Goal: Task Accomplishment & Management: Use online tool/utility

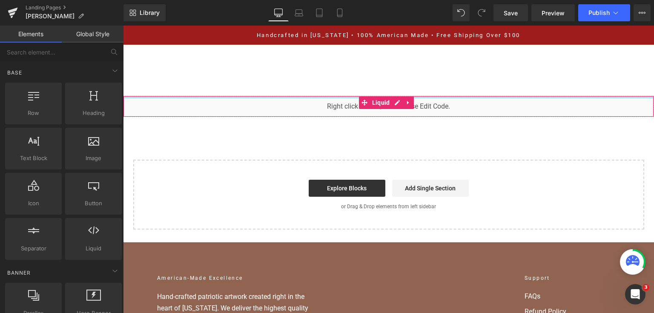
scroll to position [4064, 0]
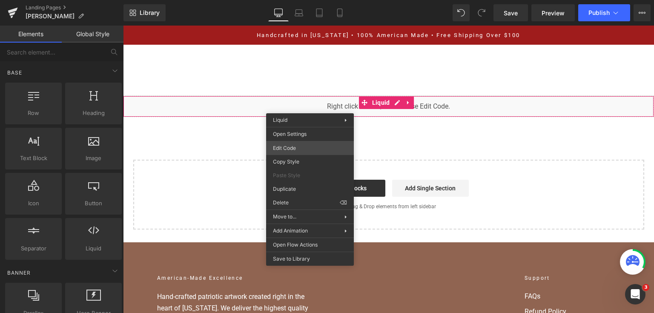
click at [320, 0] on div "You are previewing how the will restyle your page. You can not edit Elements in…" at bounding box center [327, 0] width 654 height 0
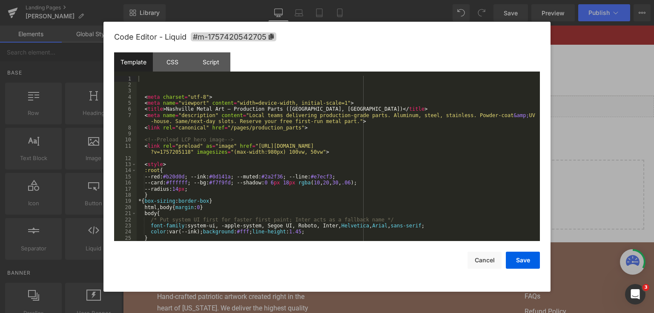
click at [317, 150] on div "< meta charset = "utf-8" > < meta name = "viewport" content = "width=device-wid…" at bounding box center [337, 165] width 400 height 178
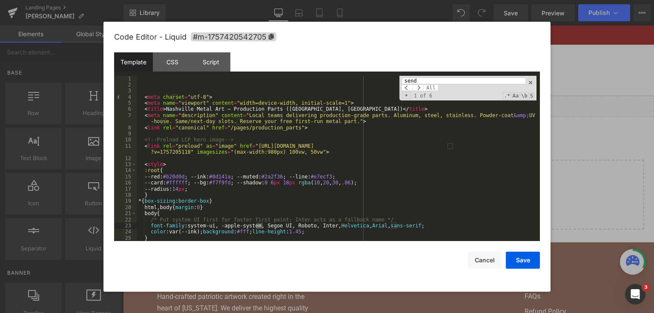
scroll to position [2633, 0]
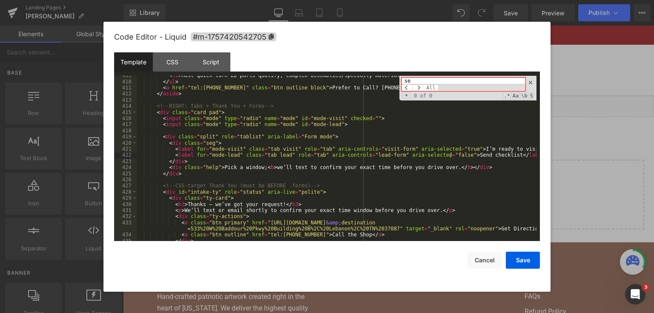
type input "s"
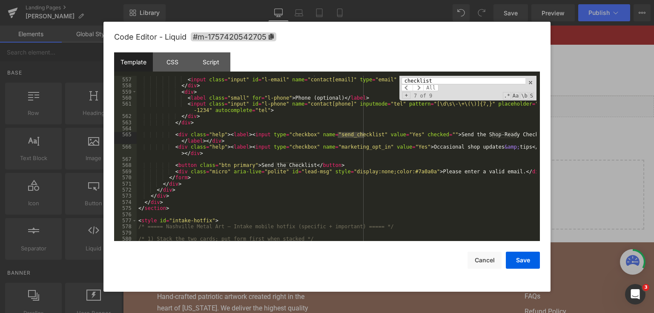
scroll to position [3691, 0]
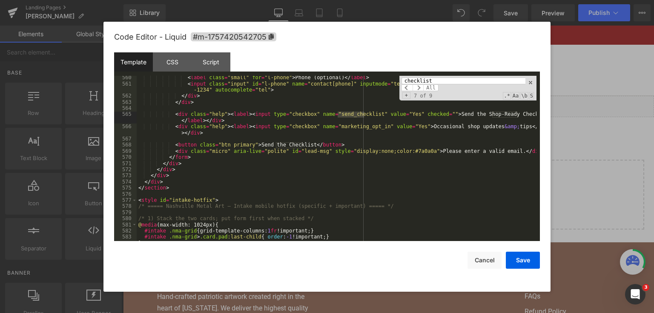
type input "checklist"
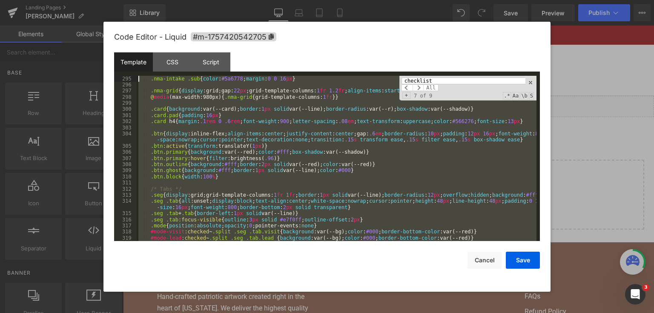
scroll to position [1796, 0]
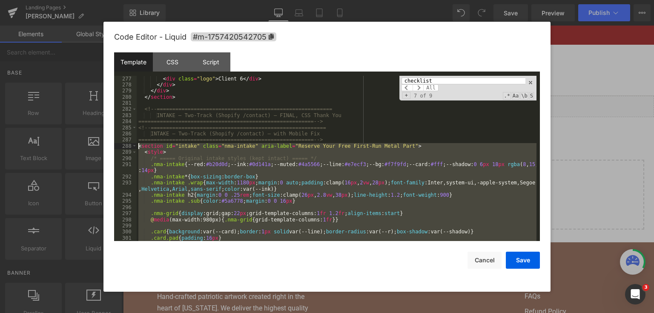
drag, startPoint x: 169, startPoint y: 196, endPoint x: 136, endPoint y: 147, distance: 59.0
click at [136, 147] on pre "277 278 279 280 281 282 283 284 285 286 287 288 289 290 291 292 293 294 295 296…" at bounding box center [327, 159] width 426 height 166
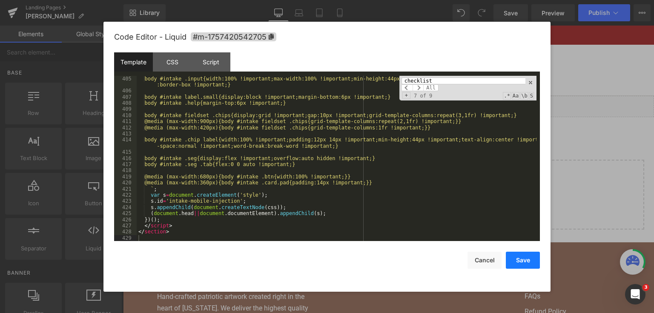
drag, startPoint x: 527, startPoint y: 260, endPoint x: 390, endPoint y: 65, distance: 238.3
click at [527, 260] on button "Save" at bounding box center [523, 260] width 34 height 17
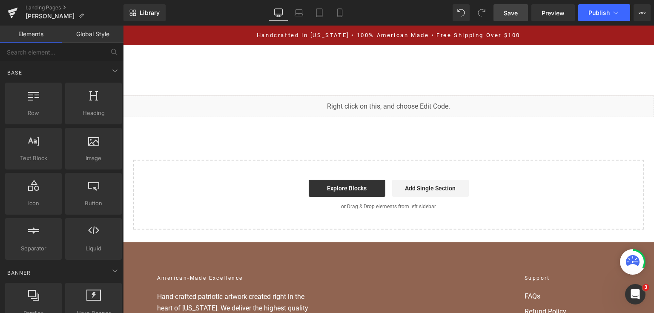
click at [514, 16] on span "Save" at bounding box center [511, 13] width 14 height 9
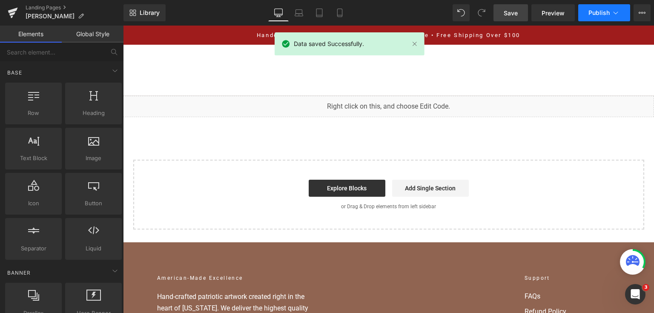
click at [607, 12] on span "Publish" at bounding box center [598, 12] width 21 height 7
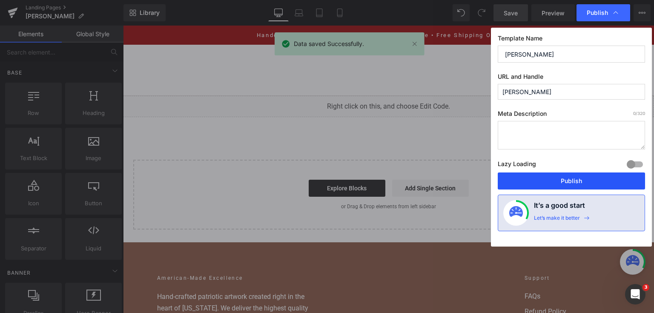
click at [567, 182] on button "Publish" at bounding box center [571, 180] width 147 height 17
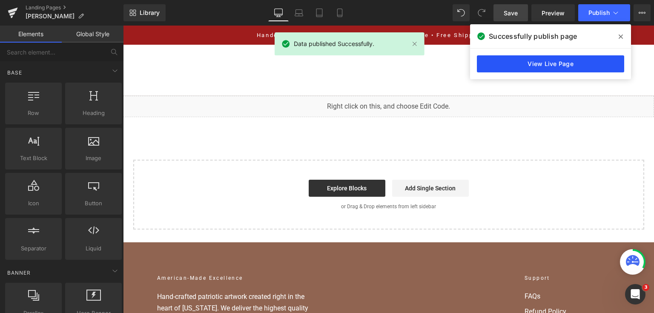
click at [591, 68] on link "View Live Page" at bounding box center [550, 63] width 147 height 17
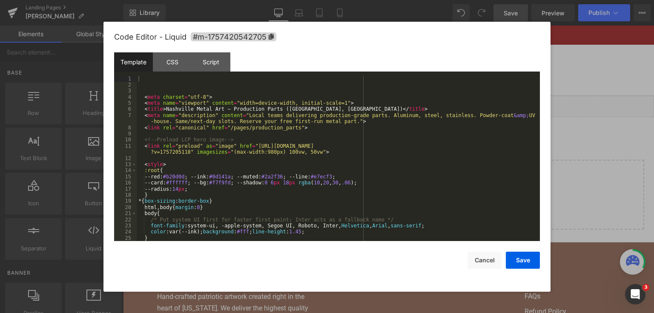
click at [236, 0] on div "You are previewing how the will restyle your page. You can not edit Elements in…" at bounding box center [327, 0] width 654 height 0
click at [276, 135] on div "< meta charset = "utf-8" > < meta name = "viewport" content = "width=device-wid…" at bounding box center [337, 165] width 400 height 178
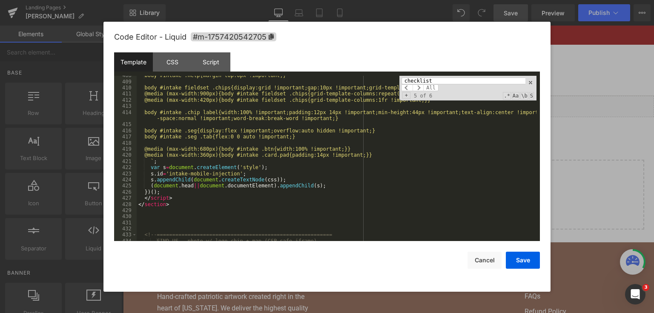
scroll to position [2673, 0]
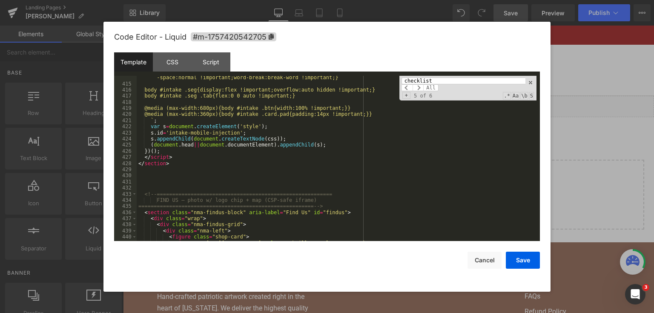
type input "checklist"
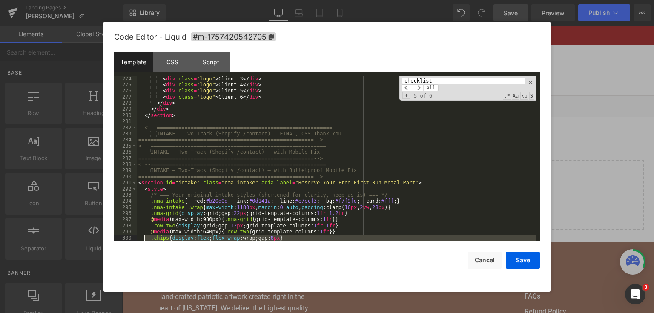
scroll to position [1796, 0]
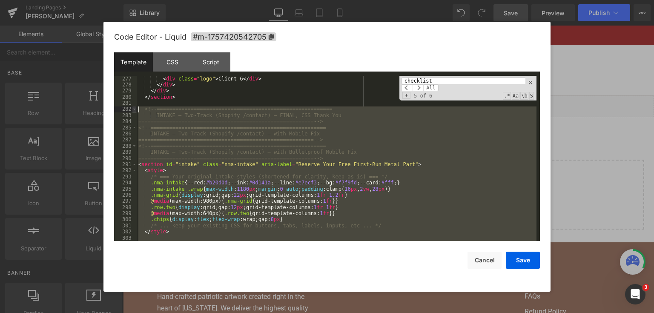
drag, startPoint x: 166, startPoint y: 163, endPoint x: 132, endPoint y: 107, distance: 65.7
click at [132, 107] on pre "277 278 279 280 281 282 283 284 285 286 287 288 289 290 291 292 293 294 295 296…" at bounding box center [327, 159] width 426 height 166
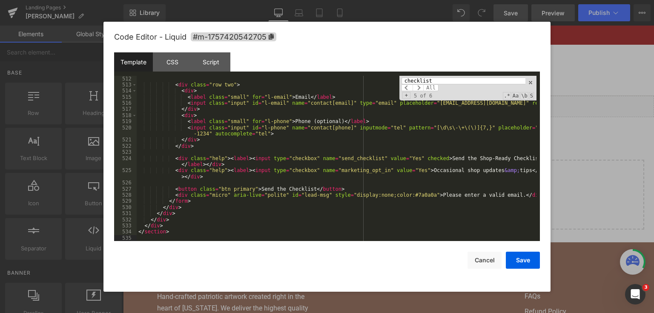
click at [515, 261] on button "Save" at bounding box center [523, 260] width 34 height 17
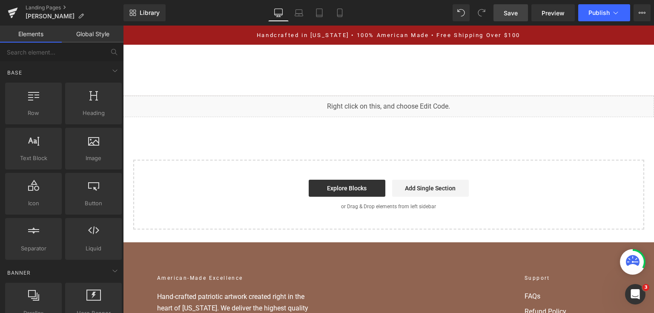
click at [513, 13] on span "Save" at bounding box center [511, 13] width 14 height 9
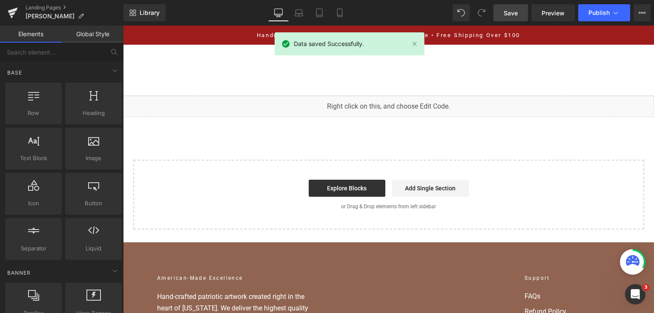
click at [630, 5] on div "Save Preview Publish Scheduled View Live Page View with current Template Save T…" at bounding box center [572, 12] width 164 height 17
click at [626, 9] on button "Publish" at bounding box center [604, 12] width 52 height 17
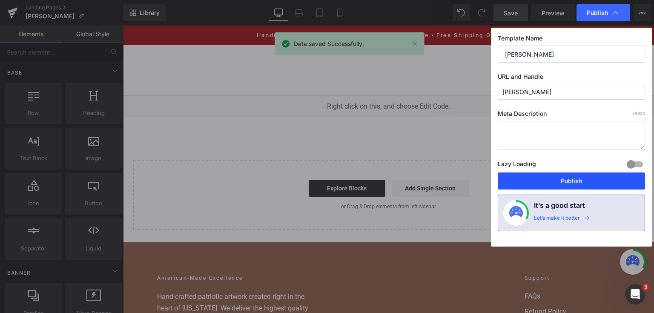
click at [587, 181] on button "Publish" at bounding box center [571, 180] width 147 height 17
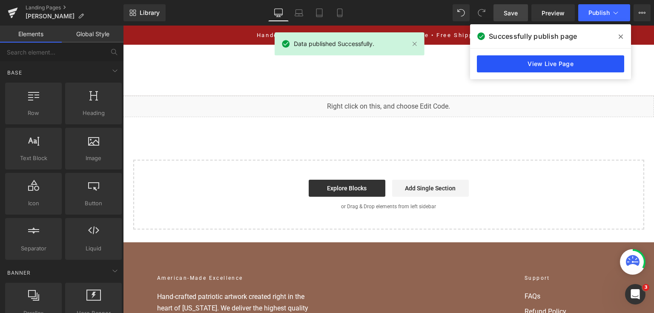
click at [563, 61] on link "View Live Page" at bounding box center [550, 63] width 147 height 17
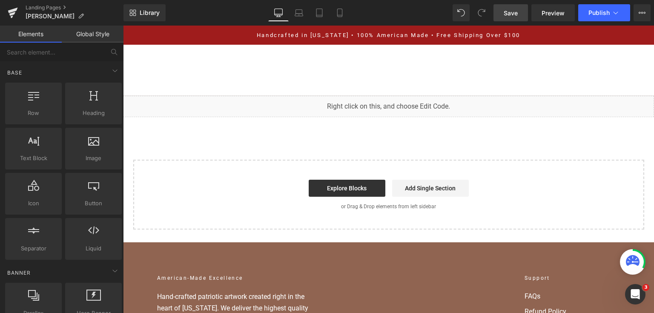
click at [516, 11] on span "Save" at bounding box center [511, 13] width 14 height 9
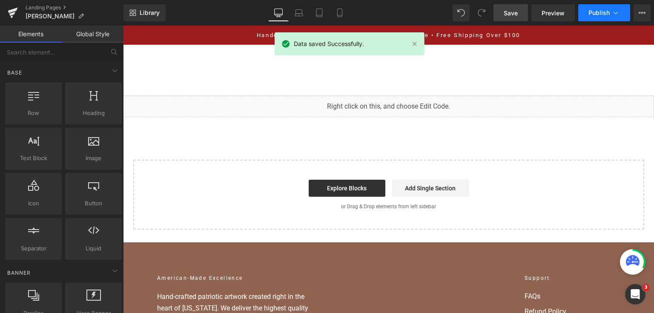
click at [593, 7] on button "Publish" at bounding box center [604, 12] width 52 height 17
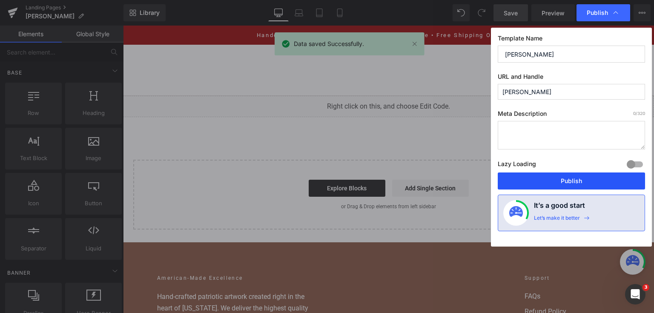
click at [535, 177] on button "Publish" at bounding box center [571, 180] width 147 height 17
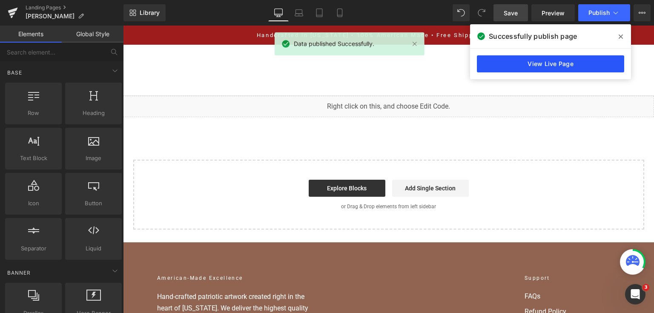
click at [585, 71] on link "View Live Page" at bounding box center [550, 63] width 147 height 17
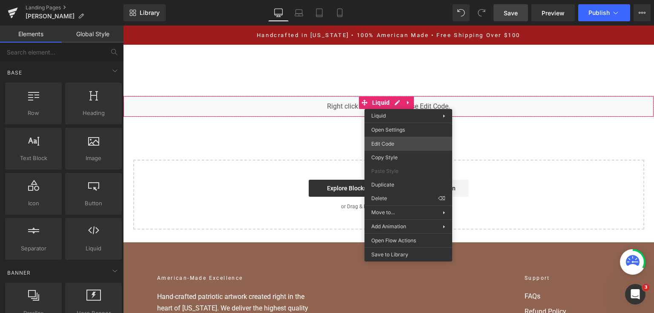
click at [390, 0] on div "You are previewing how the will restyle your page. You can not edit Elements in…" at bounding box center [327, 0] width 654 height 0
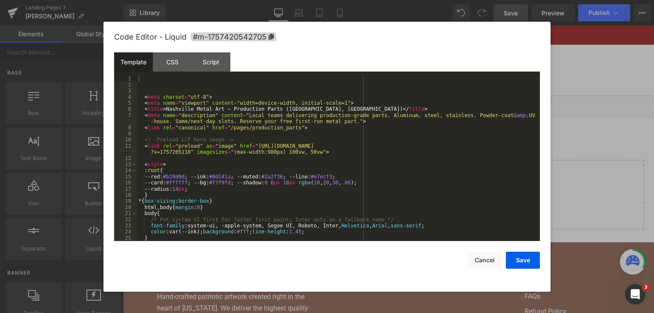
click at [257, 148] on div "< meta charset = "utf-8" > < meta name = "viewport" content = "width=device-wid…" at bounding box center [337, 165] width 400 height 178
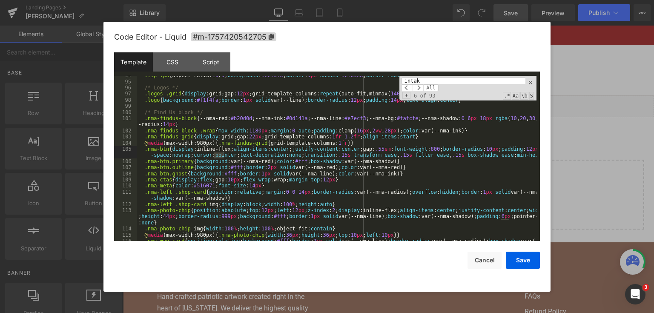
scroll to position [904, 0]
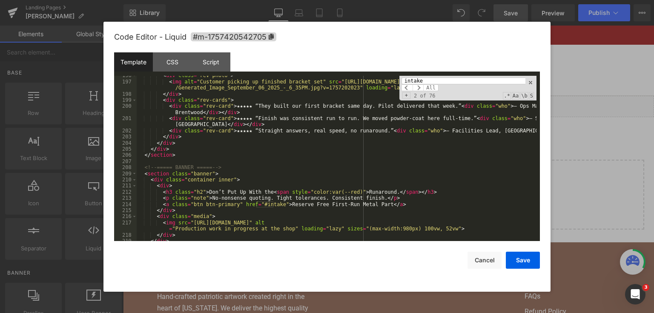
type input "intake"
click at [207, 182] on div "< div class = "rev-photo" > < img alt = "Customer picking up finished bracket s…" at bounding box center [337, 161] width 400 height 178
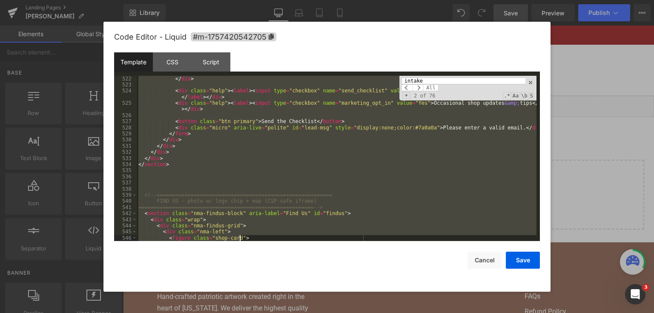
scroll to position [3500, 0]
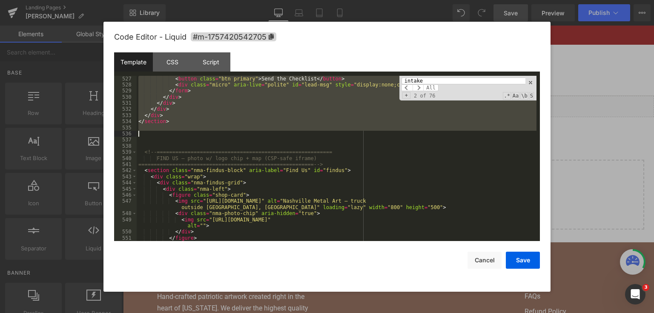
drag, startPoint x: 139, startPoint y: 143, endPoint x: 261, endPoint y: 133, distance: 122.6
click at [261, 133] on div "< button class = "btn primary" > Send the Checklist </ button > < div class = "…" at bounding box center [337, 165] width 400 height 178
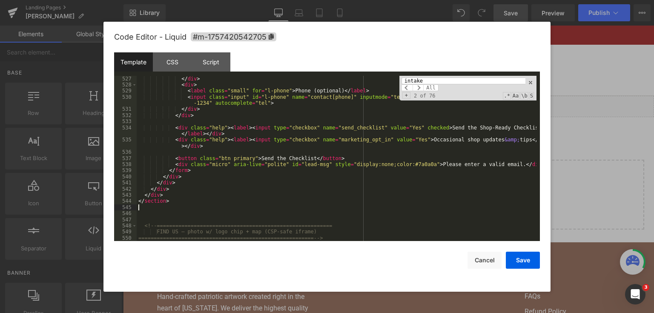
scroll to position [3488, 0]
click at [513, 256] on button "Save" at bounding box center [523, 260] width 34 height 17
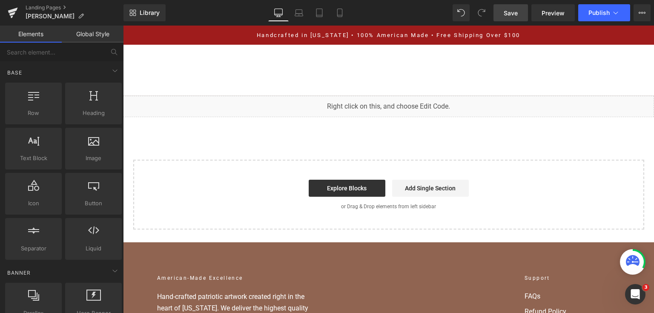
click at [513, 7] on link "Save" at bounding box center [510, 12] width 34 height 17
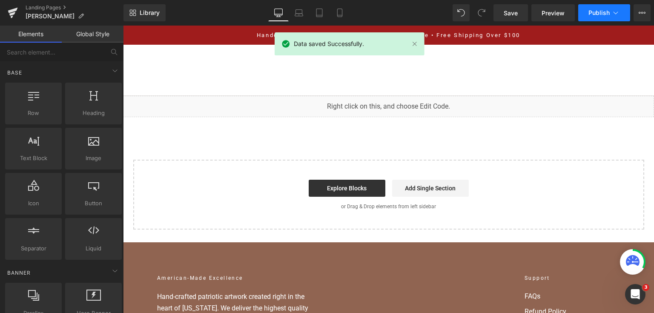
click at [610, 14] on button "Publish" at bounding box center [604, 12] width 52 height 17
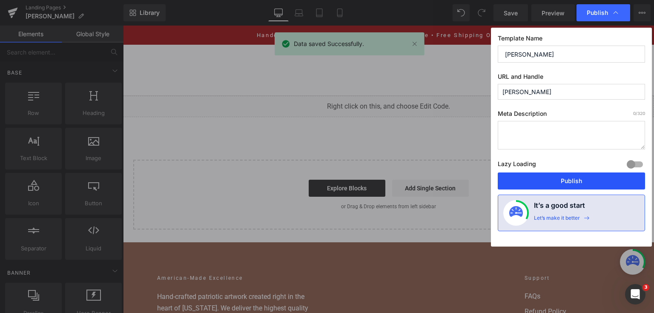
click at [563, 184] on button "Publish" at bounding box center [571, 180] width 147 height 17
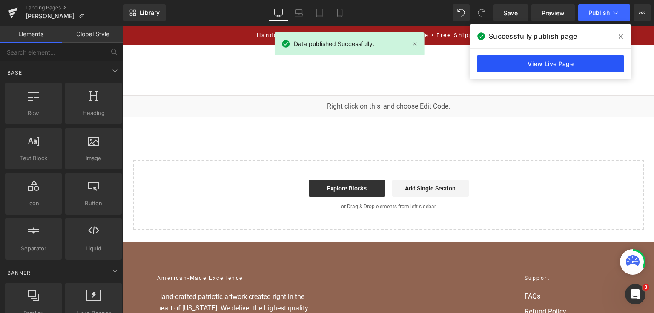
click at [589, 70] on link "View Live Page" at bounding box center [550, 63] width 147 height 17
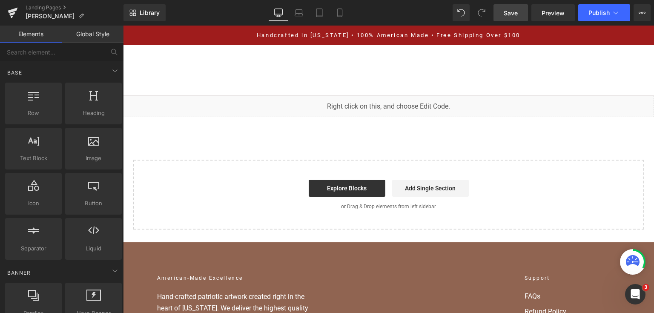
click at [505, 11] on span "Save" at bounding box center [511, 13] width 14 height 9
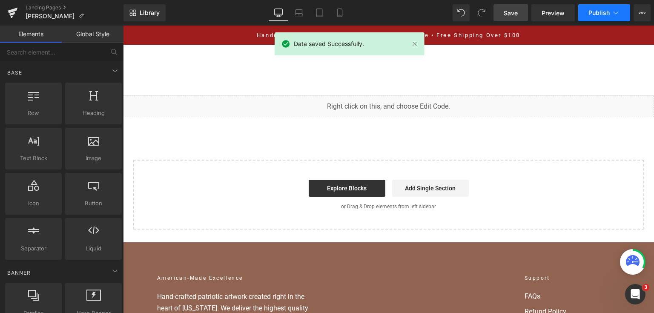
click at [589, 18] on button "Publish" at bounding box center [604, 12] width 52 height 17
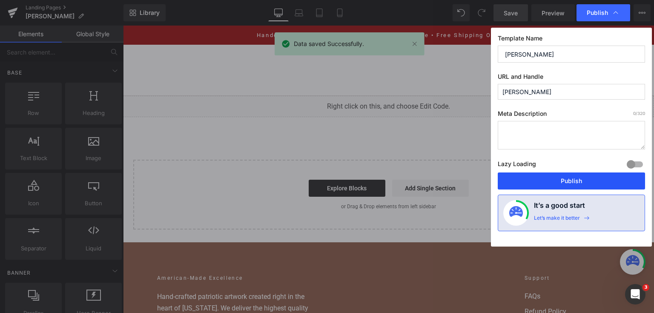
drag, startPoint x: 552, startPoint y: 179, endPoint x: 379, endPoint y: 103, distance: 188.5
click at [552, 179] on button "Publish" at bounding box center [571, 180] width 147 height 17
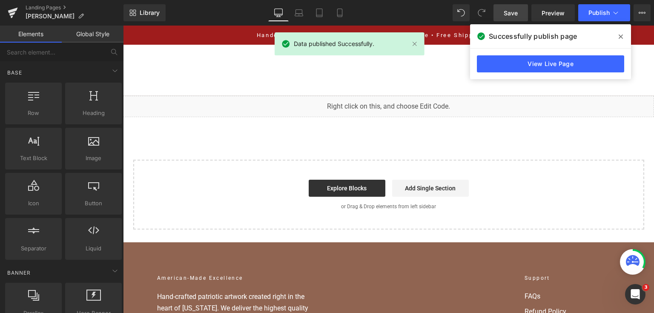
click at [533, 77] on div "View Live Page" at bounding box center [550, 64] width 161 height 31
click at [530, 60] on link "View Live Page" at bounding box center [550, 63] width 147 height 17
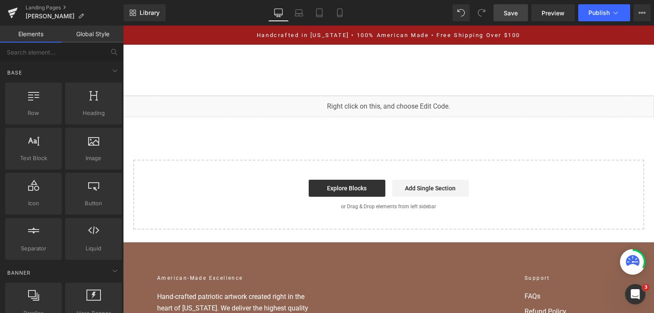
click at [504, 14] on span "Save" at bounding box center [511, 13] width 14 height 9
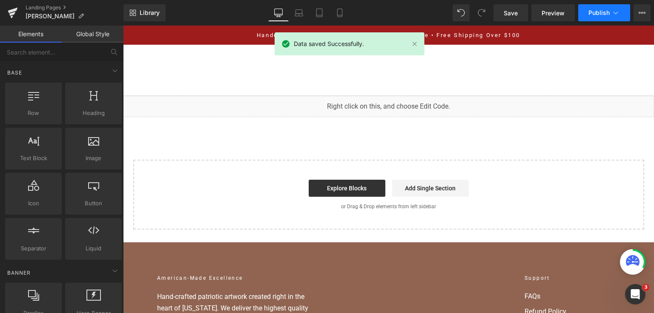
click at [590, 13] on span "Publish" at bounding box center [598, 12] width 21 height 7
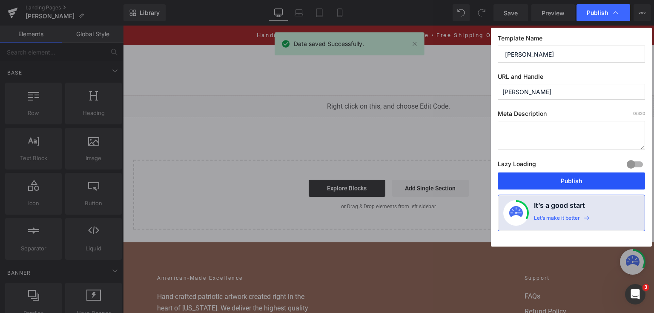
click at [571, 172] on button "Publish" at bounding box center [571, 180] width 147 height 17
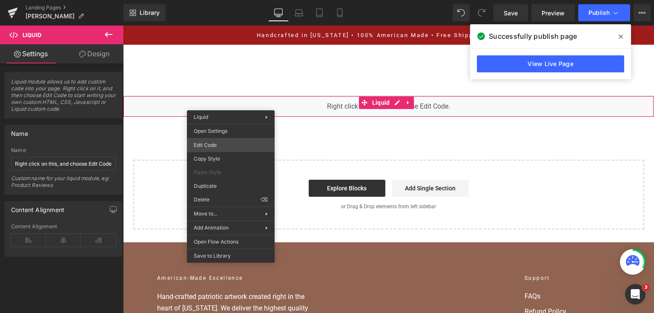
click at [239, 0] on div "You are previewing how the will restyle your page. You can not edit Elements in…" at bounding box center [327, 0] width 654 height 0
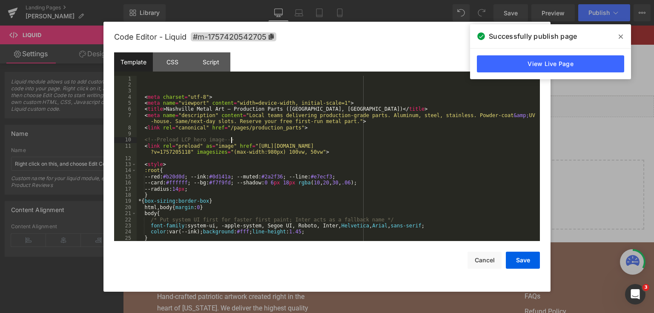
click at [261, 140] on div "< meta charset = "utf-8" > < meta name = "viewport" content = "width=device-wid…" at bounding box center [337, 165] width 400 height 178
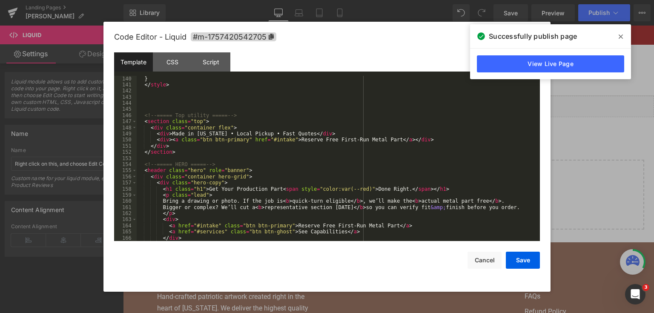
scroll to position [920, 0]
click at [176, 154] on div ".btn { transition : none } } </ style > <!-- ===== Top utility ===== --> < sect…" at bounding box center [337, 158] width 400 height 178
click at [186, 156] on div ".btn { transition : none } } </ style > <!-- ===== Top utility ===== --> < sect…" at bounding box center [337, 158] width 400 height 178
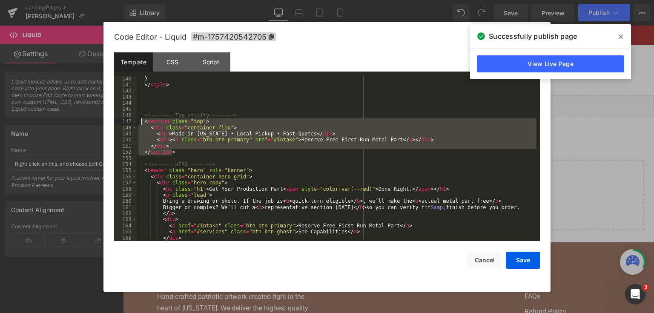
drag, startPoint x: 176, startPoint y: 153, endPoint x: 140, endPoint y: 120, distance: 48.2
click at [140, 120] on div ".btn { transition : none } } </ style > <!-- ===== Top utility ===== --> < sect…" at bounding box center [337, 158] width 400 height 178
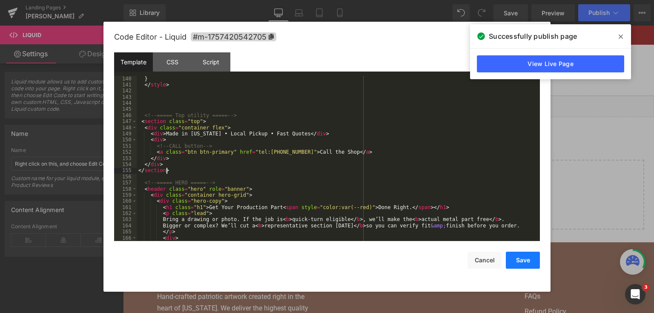
click at [513, 266] on button "Save" at bounding box center [523, 260] width 34 height 17
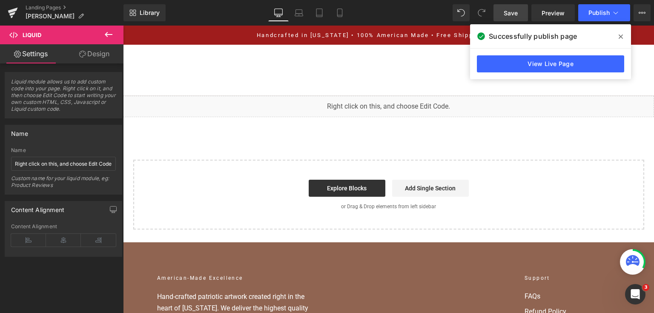
click at [510, 13] on span "Save" at bounding box center [511, 13] width 14 height 9
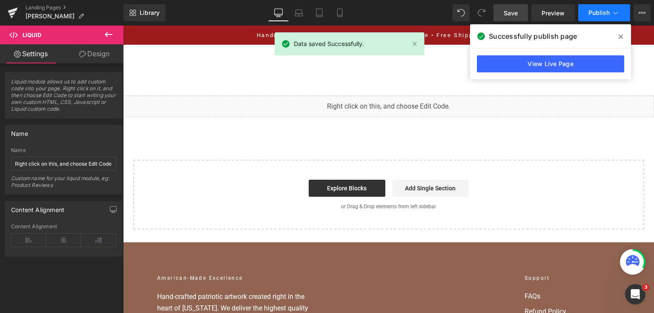
click at [602, 10] on span "Publish" at bounding box center [598, 12] width 21 height 7
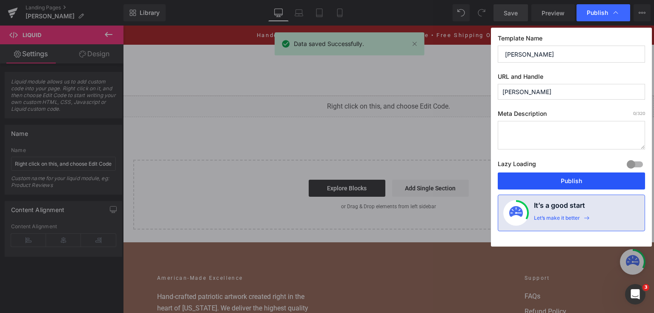
drag, startPoint x: 579, startPoint y: 182, endPoint x: 412, endPoint y: 100, distance: 185.8
click at [579, 182] on button "Publish" at bounding box center [571, 180] width 147 height 17
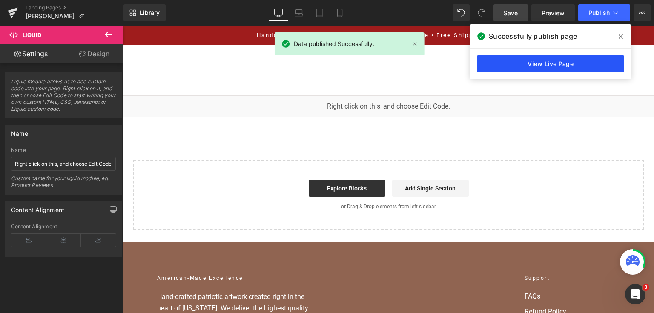
click at [584, 67] on link "View Live Page" at bounding box center [550, 63] width 147 height 17
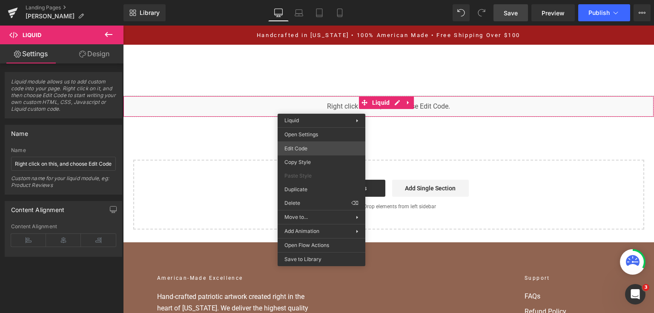
click at [318, 0] on div "You are previewing how the will restyle your page. You can not edit Elements in…" at bounding box center [327, 0] width 654 height 0
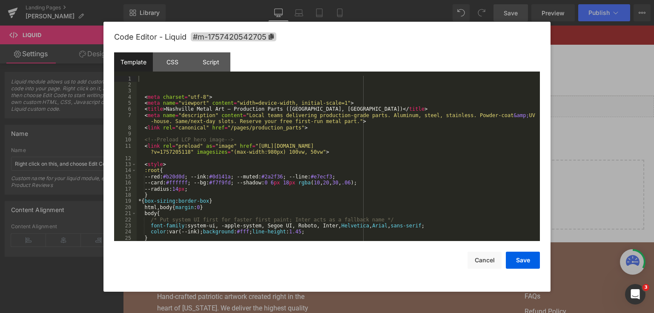
click at [264, 170] on div "< meta charset = "utf-8" > < meta name = "viewport" content = "width=device-wid…" at bounding box center [337, 165] width 400 height 178
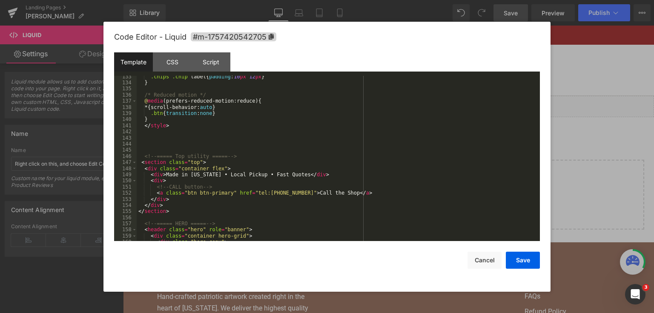
scroll to position [899, 0]
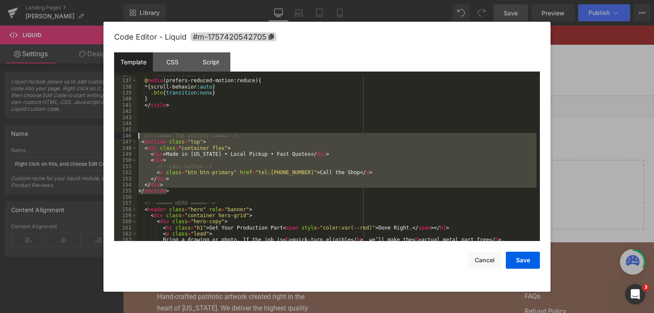
drag, startPoint x: 167, startPoint y: 193, endPoint x: 126, endPoint y: 138, distance: 69.3
click at [126, 138] on pre "136 137 138 139 140 141 142 143 144 145 146 147 148 149 150 151 152 153 154 155…" at bounding box center [327, 159] width 426 height 166
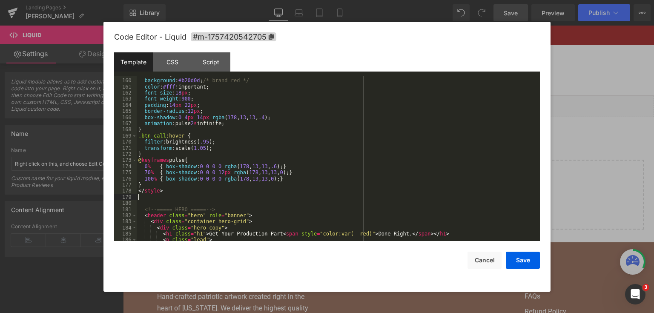
scroll to position [1040, 0]
click at [522, 262] on button "Save" at bounding box center [523, 260] width 34 height 17
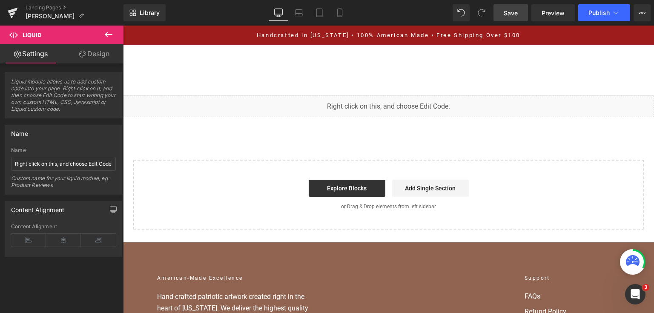
click at [501, 17] on link "Save" at bounding box center [510, 12] width 34 height 17
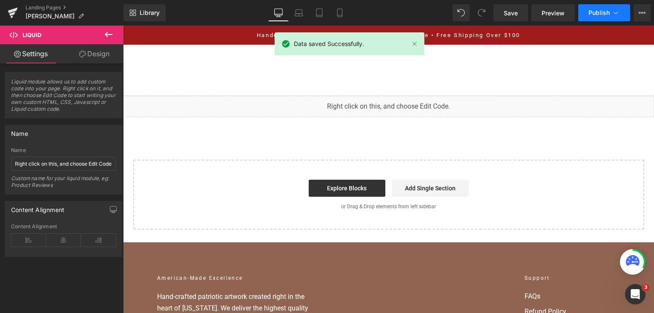
click at [608, 10] on span "Publish" at bounding box center [598, 12] width 21 height 7
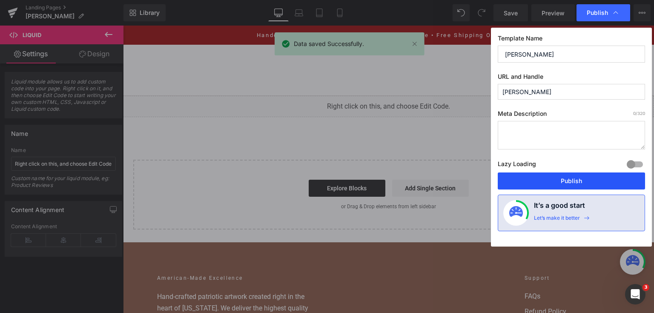
click at [567, 186] on button "Publish" at bounding box center [571, 180] width 147 height 17
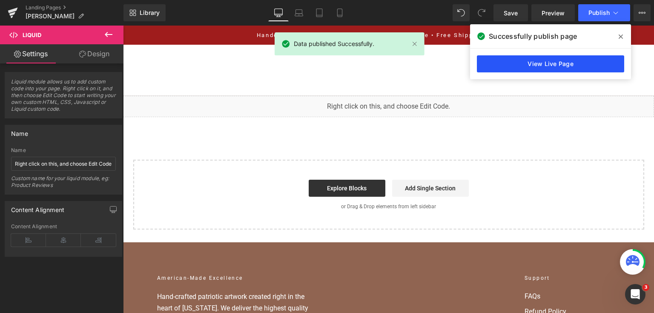
click at [594, 63] on link "View Live Page" at bounding box center [550, 63] width 147 height 17
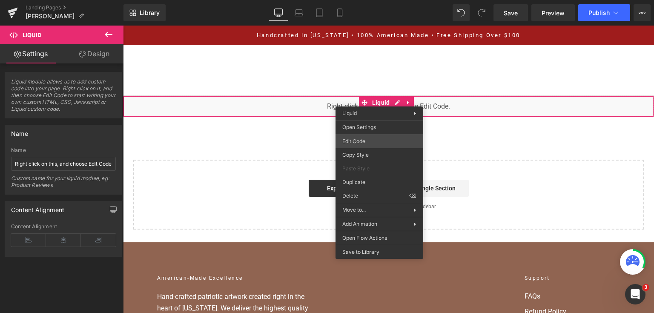
click at [366, 0] on div "You are previewing how the will restyle your page. You can not edit Elements in…" at bounding box center [327, 0] width 654 height 0
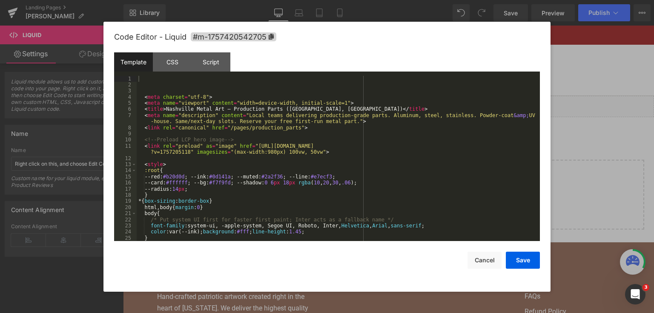
click at [252, 128] on div "< meta charset = "utf-8" > < meta name = "viewport" content = "width=device-wid…" at bounding box center [337, 165] width 400 height 178
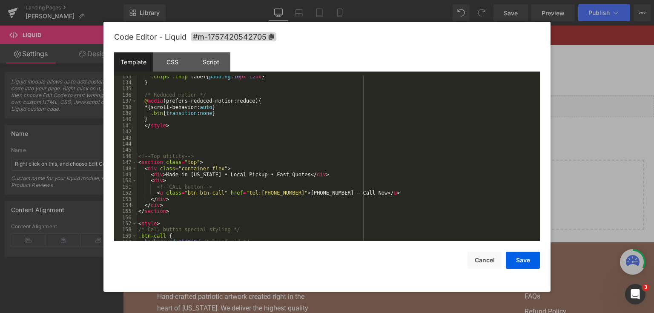
scroll to position [879, 0]
click at [213, 174] on div ".chips .chip label { padding : 10 px 12 px } } /* Reduced motion */ @ media (pr…" at bounding box center [337, 163] width 400 height 178
click at [511, 261] on button "Save" at bounding box center [523, 260] width 34 height 17
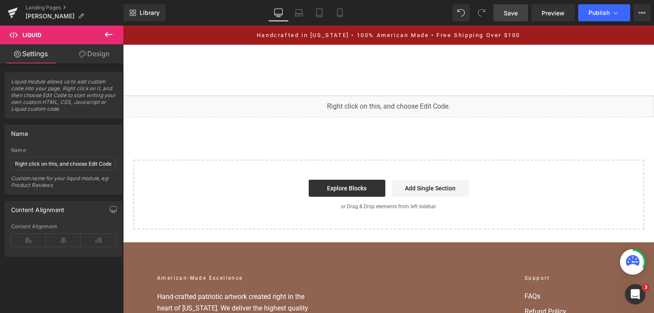
click at [507, 13] on span "Save" at bounding box center [511, 13] width 14 height 9
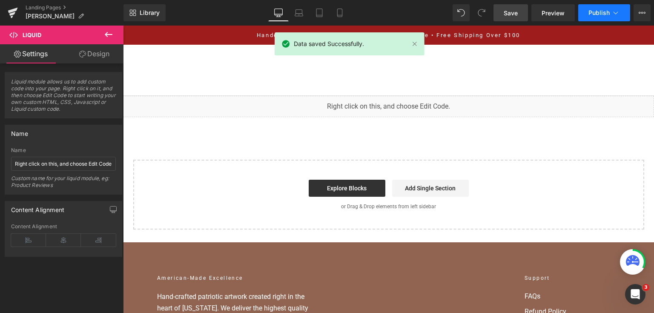
click at [587, 13] on button "Publish" at bounding box center [604, 12] width 52 height 17
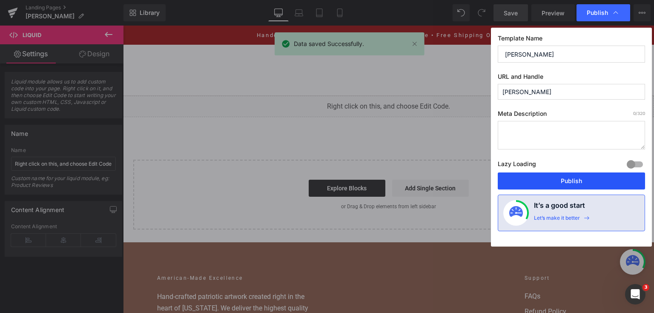
click at [567, 179] on button "Publish" at bounding box center [571, 180] width 147 height 17
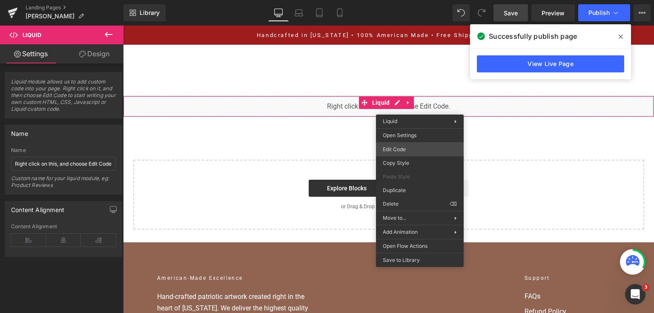
click at [391, 0] on div "You are previewing how the will restyle your page. You can not edit Elements in…" at bounding box center [327, 0] width 654 height 0
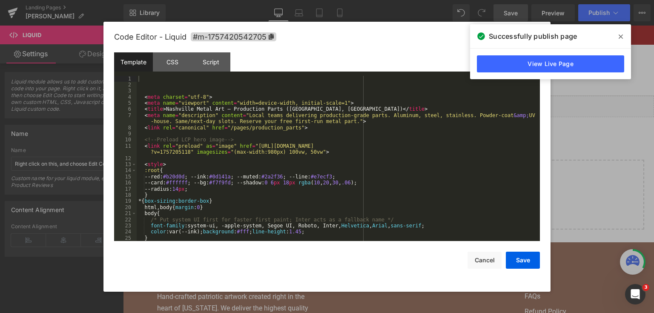
click at [272, 115] on div "< meta charset = "utf-8" > < meta name = "viewport" content = "width=device-wid…" at bounding box center [337, 165] width 400 height 178
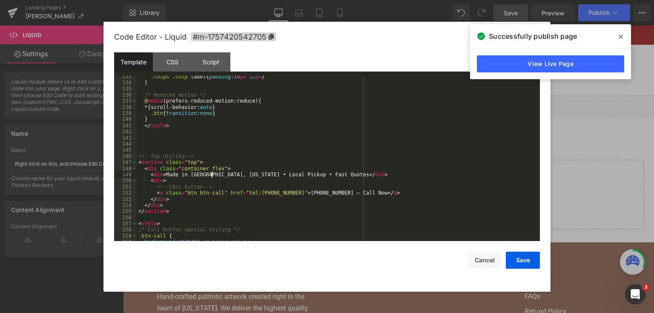
click at [210, 175] on div ".chips .chip label { padding : 10 px 12 px } } /* Reduced motion */ @ media (pr…" at bounding box center [337, 163] width 400 height 178
click at [285, 186] on div ".chips .chip label { padding : 10 px 12 px } } /* Reduced motion */ @ media (pr…" at bounding box center [337, 163] width 400 height 178
click at [287, 159] on div ".chips .chip label { padding : 10 px 12 px } } /* Reduced motion */ @ media (pr…" at bounding box center [337, 163] width 400 height 178
click at [520, 258] on button "Save" at bounding box center [523, 260] width 34 height 17
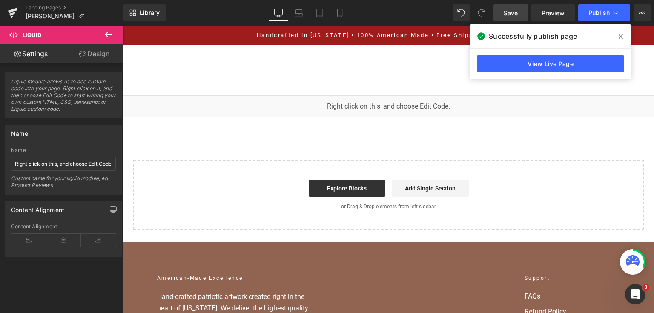
click at [516, 10] on span "Save" at bounding box center [511, 13] width 14 height 9
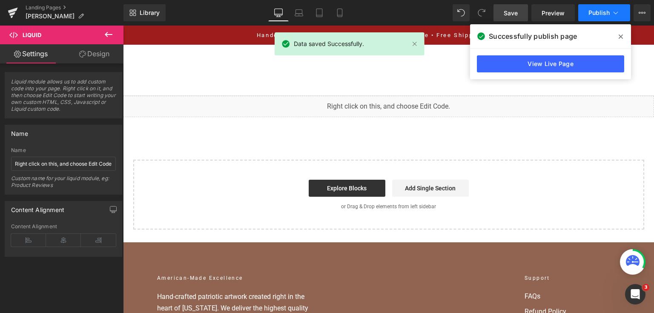
click at [595, 14] on span "Publish" at bounding box center [598, 12] width 21 height 7
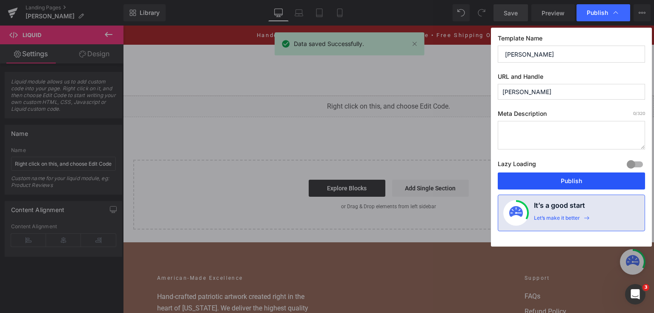
click at [558, 177] on button "Publish" at bounding box center [571, 180] width 147 height 17
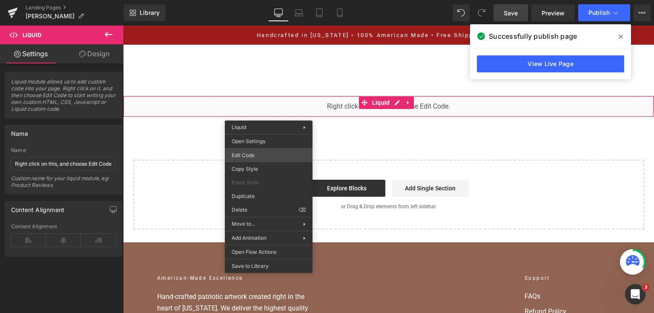
click at [264, 0] on div "You are previewing how the will restyle your page. You can not edit Elements in…" at bounding box center [327, 0] width 654 height 0
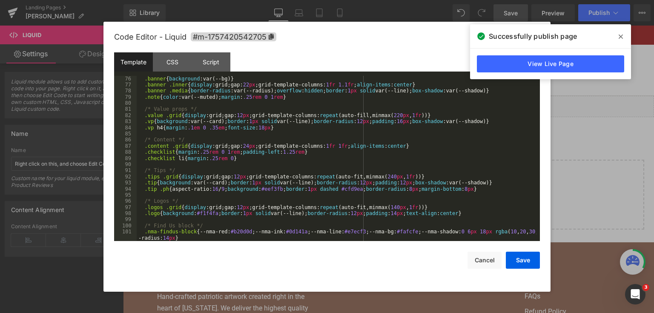
scroll to position [490, 0]
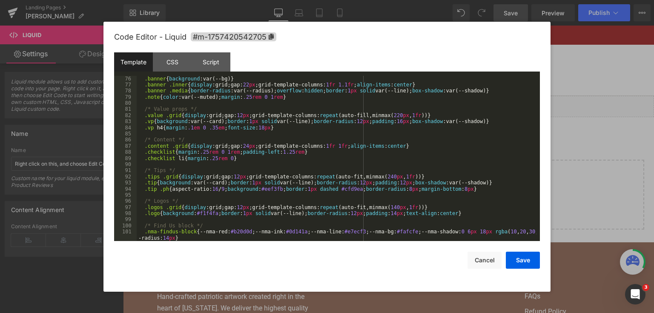
click at [261, 92] on div "/* Banner */ .banner { background :var(--bg) } .banner .inner { display :grid;g…" at bounding box center [337, 161] width 400 height 184
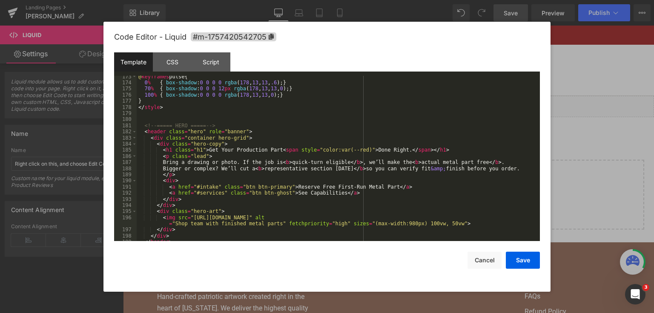
scroll to position [1124, 0]
drag, startPoint x: 179, startPoint y: 180, endPoint x: 172, endPoint y: 177, distance: 7.8
click at [178, 180] on div "@ keyframes pulse { 0 % { box-shadow : 0 0 0 0 rgba ( 178 , 13 , 13 , .6 ); } 7…" at bounding box center [337, 163] width 400 height 178
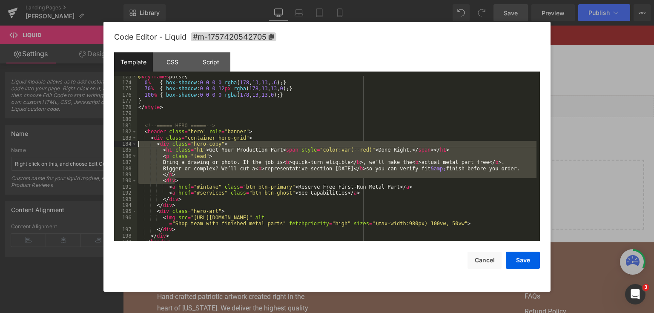
drag, startPoint x: 172, startPoint y: 177, endPoint x: 152, endPoint y: 145, distance: 37.7
click at [152, 145] on div "@ keyframes pulse { 0 % { box-shadow : 0 0 0 0 rgba ( 178 , 13 , 13 , .6 ); } 7…" at bounding box center [337, 163] width 400 height 178
click at [186, 178] on div "@ keyframes pulse { 0 % { box-shadow : 0 0 0 0 rgba ( 178 , 13 , 13 , .6 ); } 7…" at bounding box center [337, 159] width 400 height 166
drag, startPoint x: 179, startPoint y: 175, endPoint x: 142, endPoint y: 145, distance: 48.1
click at [142, 145] on div "@ keyframes pulse { 0 % { box-shadow : 0 0 0 0 rgba ( 178 , 13 , 13 , .6 ); } 7…" at bounding box center [337, 163] width 400 height 178
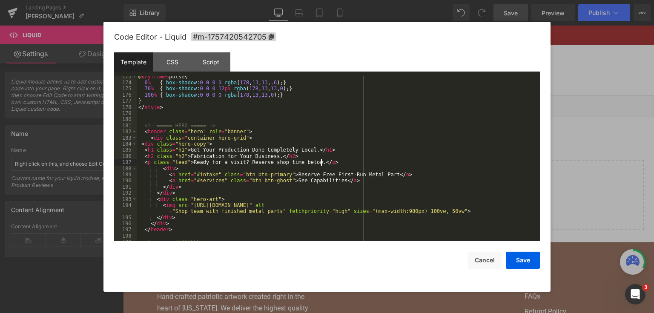
click at [308, 156] on div "@ keyframes pulse { 0 % { box-shadow : 0 0 0 0 rgba ( 178 , 13 , 13 , .6 ); } 7…" at bounding box center [337, 163] width 400 height 178
click at [526, 256] on button "Save" at bounding box center [523, 260] width 34 height 17
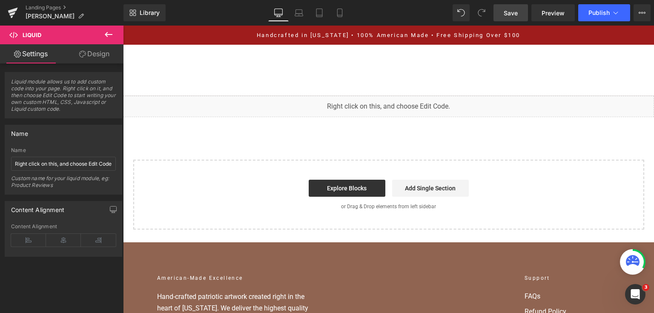
click at [515, 6] on link "Save" at bounding box center [510, 12] width 34 height 17
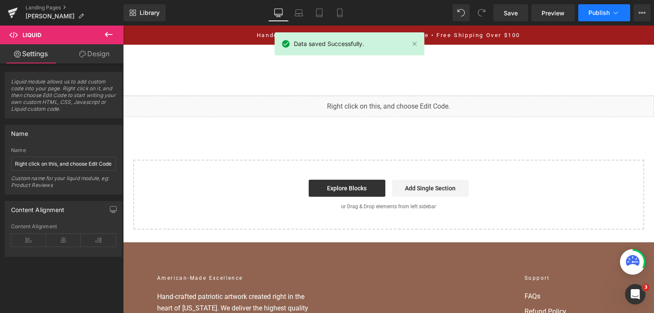
click at [599, 12] on span "Publish" at bounding box center [598, 12] width 21 height 7
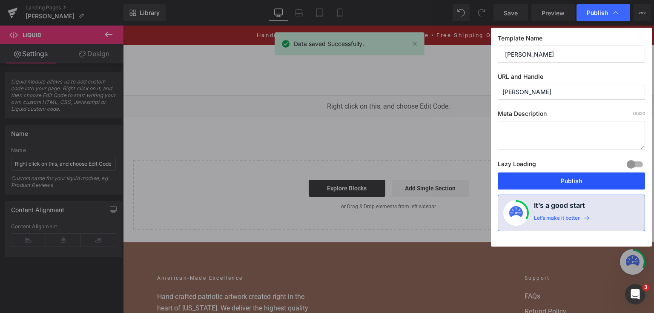
click at [551, 178] on button "Publish" at bounding box center [571, 180] width 147 height 17
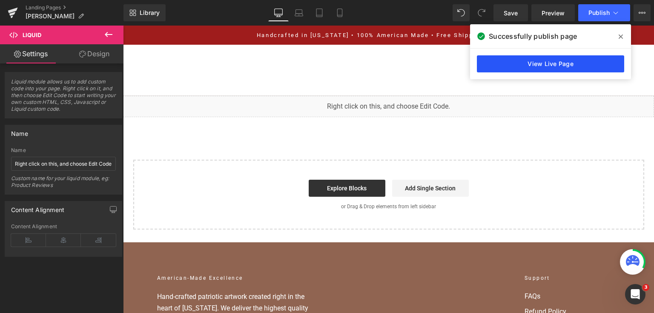
click at [561, 66] on link "View Live Page" at bounding box center [550, 63] width 147 height 17
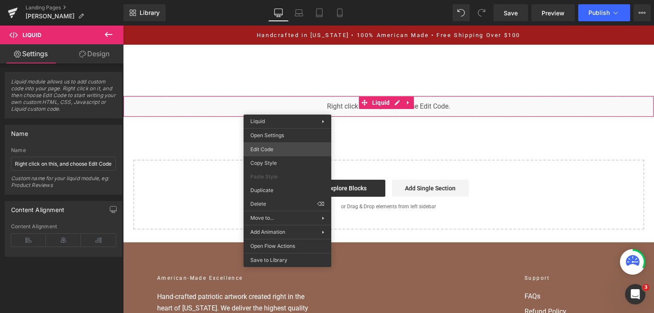
click at [278, 0] on div "You are previewing how the will restyle your page. You can not edit Elements in…" at bounding box center [327, 0] width 654 height 0
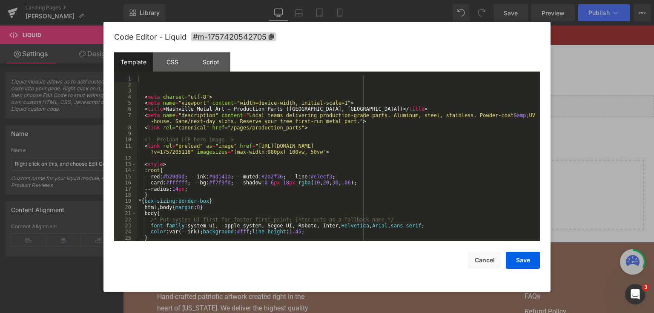
click at [281, 131] on div "< meta charset = "utf-8" > < meta name = "viewport" content = "width=device-wid…" at bounding box center [337, 165] width 400 height 178
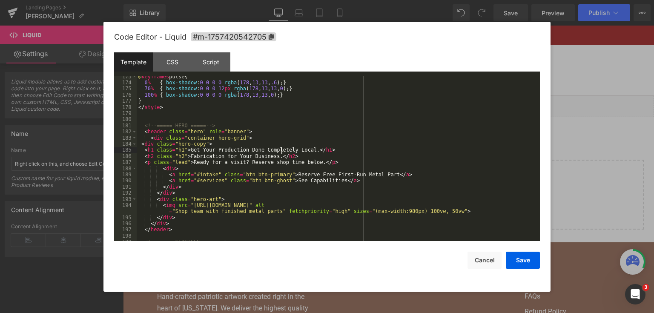
click at [283, 151] on div "@ keyframes pulse { 0 % { box-shadow : 0 0 0 0 rgba ( 178 , 13 , 13 , .6 ); } 7…" at bounding box center [337, 163] width 400 height 178
click at [269, 175] on div "@ keyframes pulse { 0 % { box-shadow : 0 0 0 0 rgba ( 178 , 13 , 13 , .6 ); } 7…" at bounding box center [337, 163] width 400 height 178
drag, startPoint x: 527, startPoint y: 261, endPoint x: 407, endPoint y: 8, distance: 280.1
click at [527, 261] on button "Save" at bounding box center [523, 260] width 34 height 17
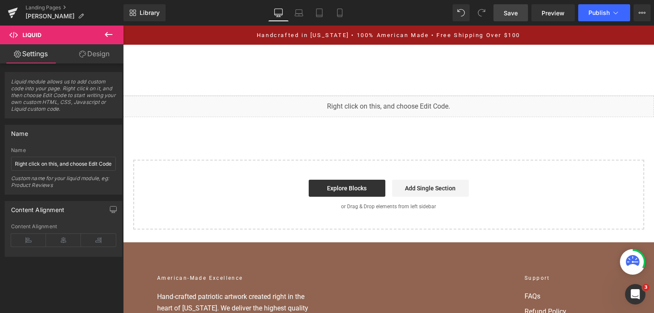
click at [513, 10] on span "Save" at bounding box center [511, 13] width 14 height 9
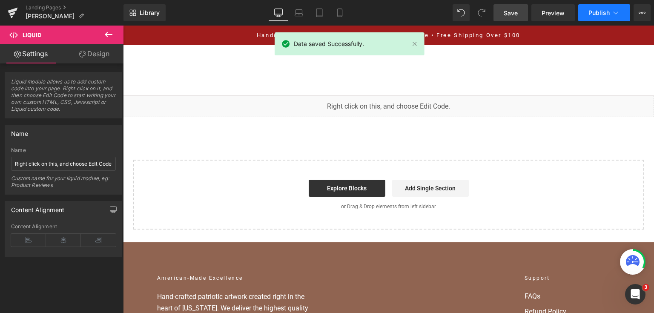
click at [593, 15] on span "Publish" at bounding box center [598, 12] width 21 height 7
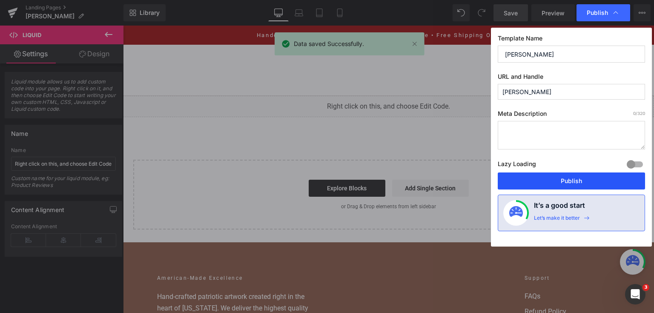
drag, startPoint x: 576, startPoint y: 183, endPoint x: 405, endPoint y: 124, distance: 180.5
click at [576, 183] on button "Publish" at bounding box center [571, 180] width 147 height 17
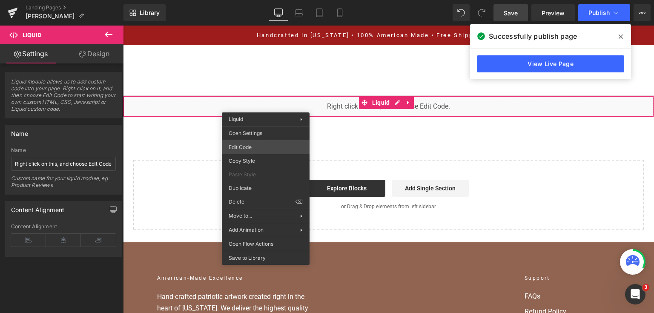
click at [267, 0] on div "You are previewing how the will restyle your page. You can not edit Elements in…" at bounding box center [327, 0] width 654 height 0
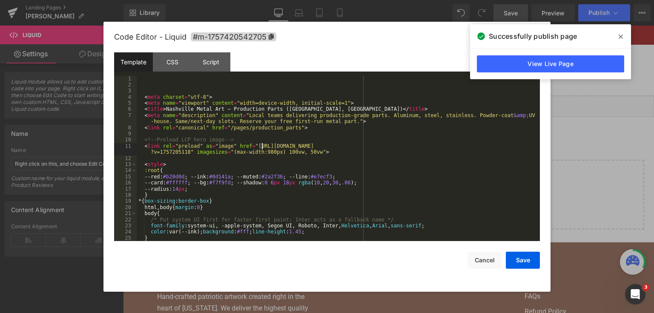
click at [262, 143] on div "< meta charset = "utf-8" > < meta name = "viewport" content = "width=device-wid…" at bounding box center [337, 165] width 400 height 178
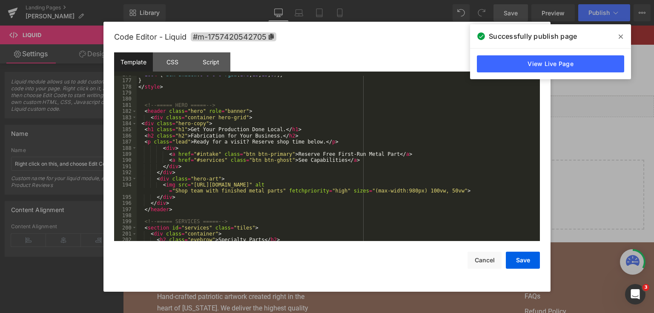
scroll to position [1144, 0]
click at [339, 163] on div "100 % { box-shadow : 0 0 0 0 rgba ( 178 , 13 , 13 , 0 ); } } </ style > <!-- ==…" at bounding box center [337, 161] width 400 height 178
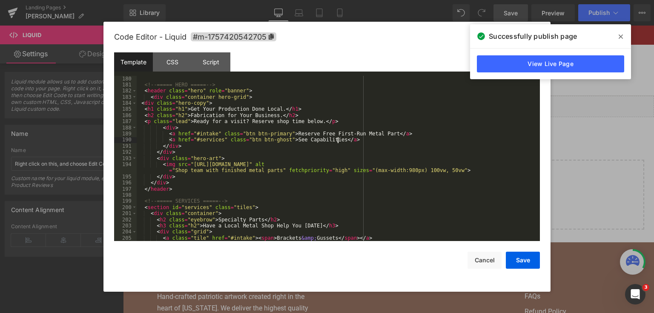
scroll to position [1165, 0]
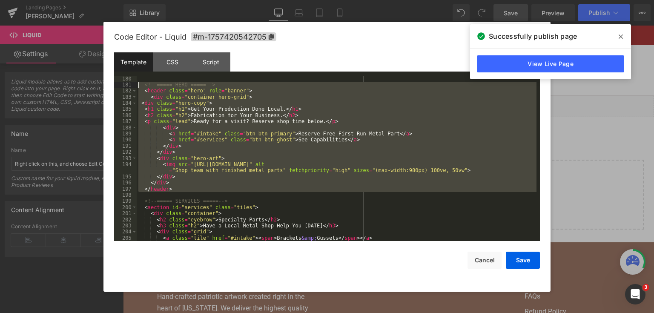
drag, startPoint x: 177, startPoint y: 194, endPoint x: 114, endPoint y: 85, distance: 125.9
click at [114, 85] on pre "179 180 181 182 183 184 185 186 187 188 189 190 191 192 193 194 195 196 197 198…" at bounding box center [327, 159] width 426 height 166
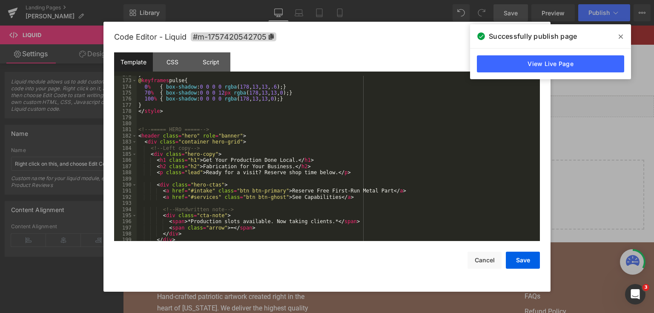
scroll to position [1120, 0]
click at [531, 263] on button "Save" at bounding box center [523, 260] width 34 height 17
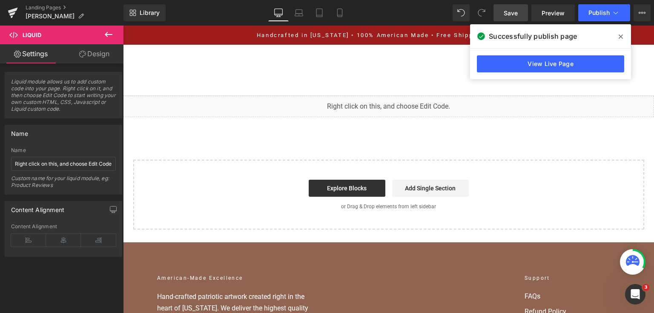
click at [516, 15] on span "Save" at bounding box center [511, 13] width 14 height 9
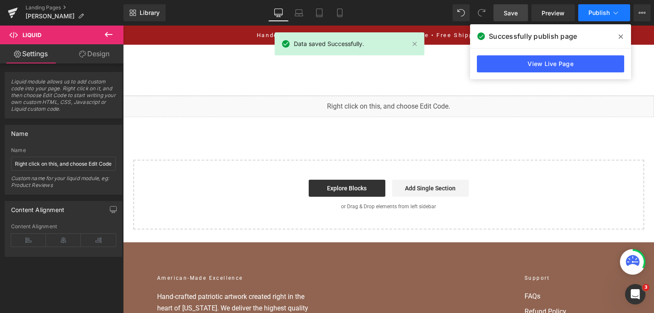
click at [599, 13] on span "Publish" at bounding box center [598, 12] width 21 height 7
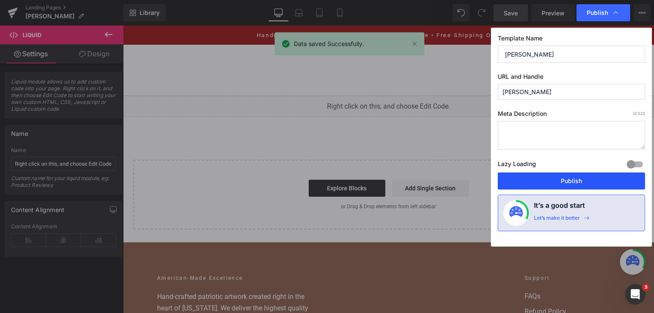
click at [574, 177] on button "Publish" at bounding box center [571, 180] width 147 height 17
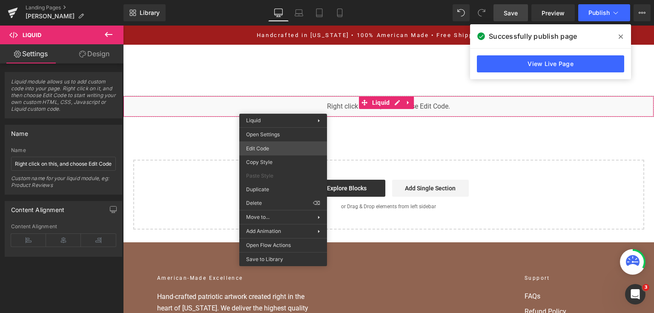
click at [283, 0] on div "You are previewing how the will restyle your page. You can not edit Elements in…" at bounding box center [327, 0] width 654 height 0
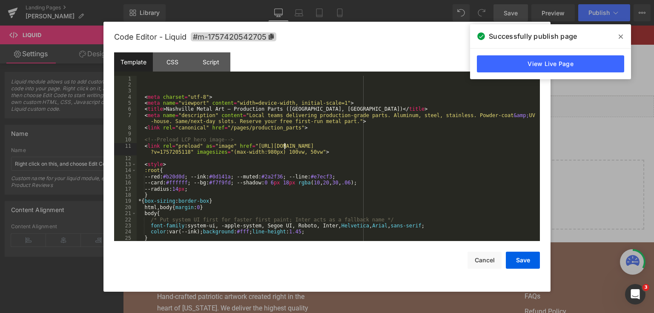
click at [285, 147] on div "< meta charset = "utf-8" > < meta name = "viewport" content = "width=device-wid…" at bounding box center [337, 165] width 400 height 178
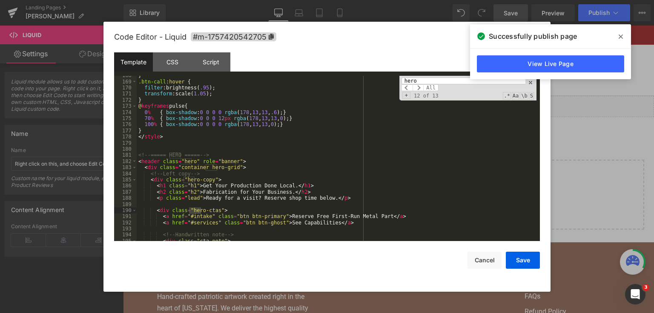
scroll to position [1229, 0]
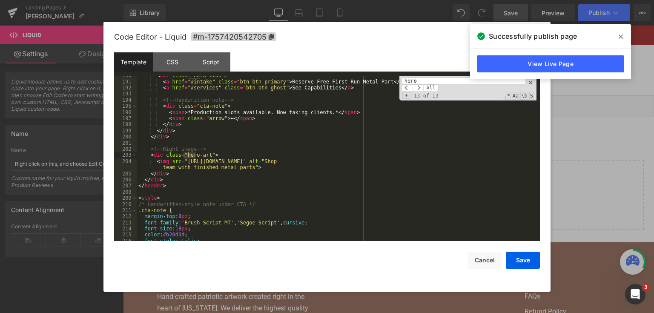
type input "hero"
drag, startPoint x: 503, startPoint y: 162, endPoint x: 183, endPoint y: 160, distance: 320.1
click at [183, 160] on div "< div class = "hero-ctas" > < a href = "#intake" class = "btn btn-primary" > Re…" at bounding box center [337, 161] width 400 height 178
click at [521, 264] on button "Save" at bounding box center [523, 260] width 34 height 17
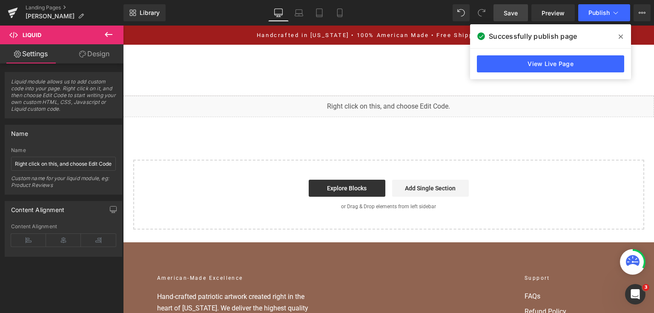
click at [510, 11] on span "Save" at bounding box center [511, 13] width 14 height 9
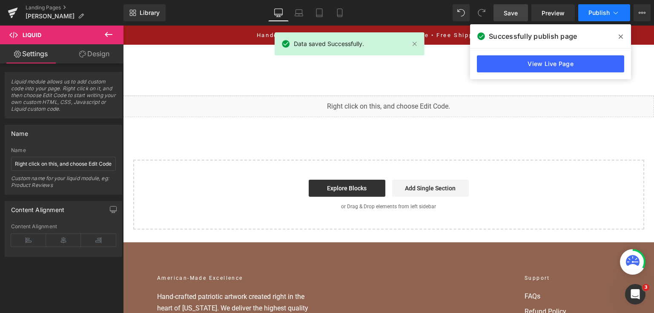
click at [594, 16] on span "Publish" at bounding box center [598, 12] width 21 height 7
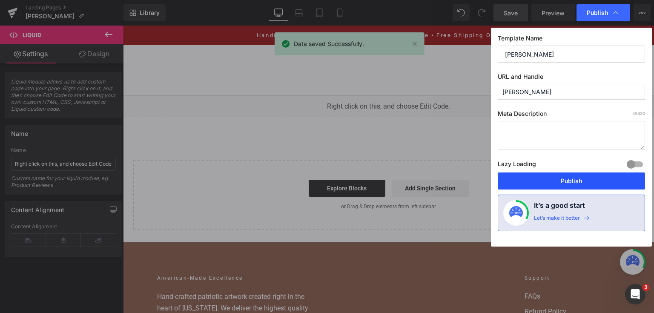
click at [542, 179] on button "Publish" at bounding box center [571, 180] width 147 height 17
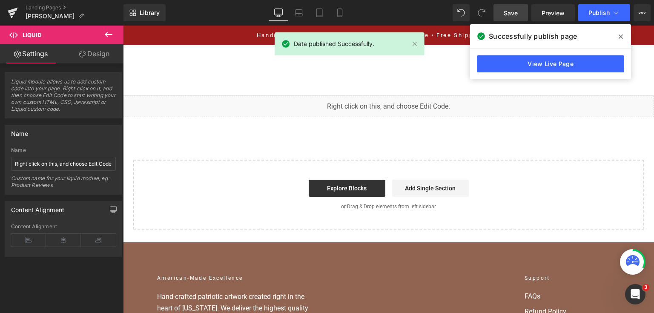
click at [582, 51] on div "View Live Page" at bounding box center [550, 64] width 161 height 31
click at [575, 65] on link "View Live Page" at bounding box center [550, 63] width 147 height 17
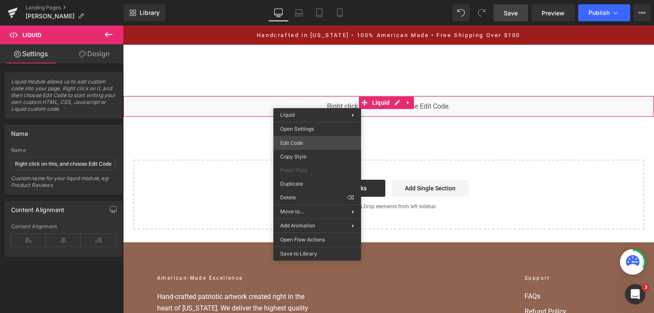
click at [318, 0] on div "You are previewing how the will restyle your page. You can not edit Elements in…" at bounding box center [327, 0] width 654 height 0
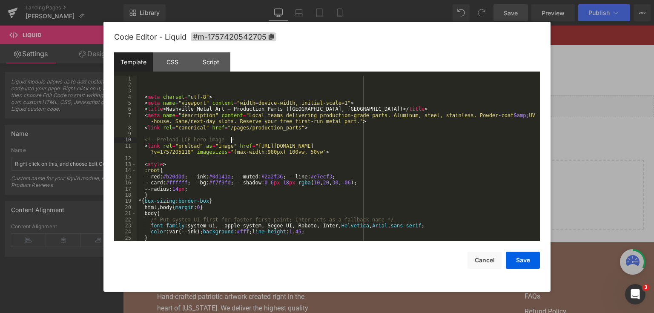
click at [342, 140] on div "< meta charset = "utf-8" > < meta name = "viewport" content = "width=device-wid…" at bounding box center [337, 165] width 400 height 178
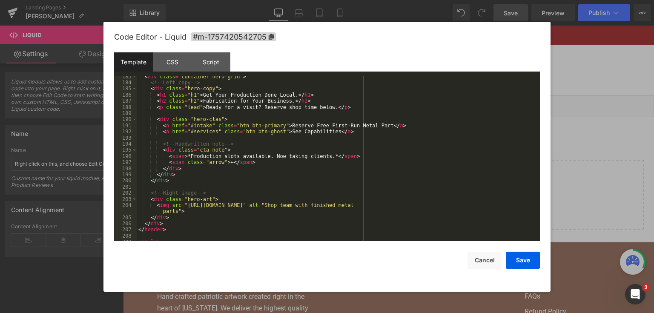
scroll to position [1185, 0]
drag, startPoint x: 417, startPoint y: 204, endPoint x: 183, endPoint y: 206, distance: 233.7
click at [183, 206] on div "< div class = "container hero-grid" > <!-- Left copy --> < div class = "hero-co…" at bounding box center [337, 163] width 400 height 178
click at [512, 265] on button "Save" at bounding box center [523, 260] width 34 height 17
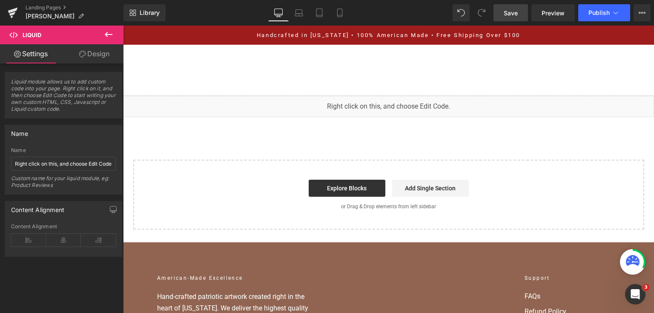
click at [508, 14] on span "Save" at bounding box center [511, 13] width 14 height 9
click at [602, 15] on span "Publish" at bounding box center [598, 12] width 21 height 7
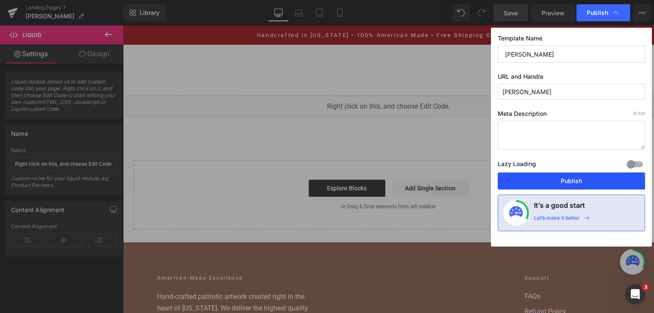
click at [523, 188] on button "Publish" at bounding box center [571, 180] width 147 height 17
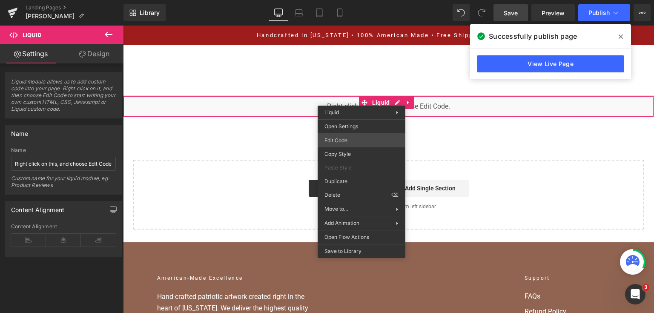
click at [340, 0] on div "You are previewing how the will restyle your page. You can not edit Elements in…" at bounding box center [327, 0] width 654 height 0
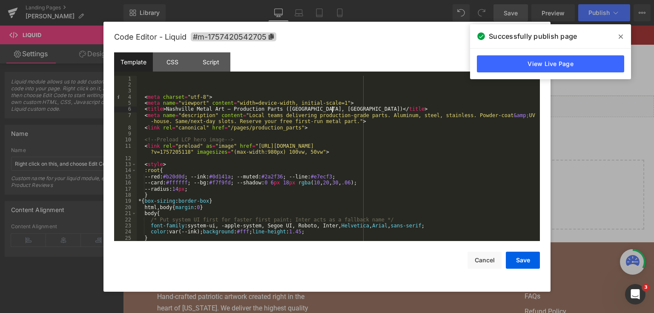
click at [410, 110] on div "< meta charset = "utf-8" > < meta name = "viewport" content = "width=device-wid…" at bounding box center [337, 165] width 400 height 178
click at [206, 117] on div "< meta charset = "utf-8" > < meta name = "viewport" content = "width=device-wid…" at bounding box center [337, 165] width 400 height 178
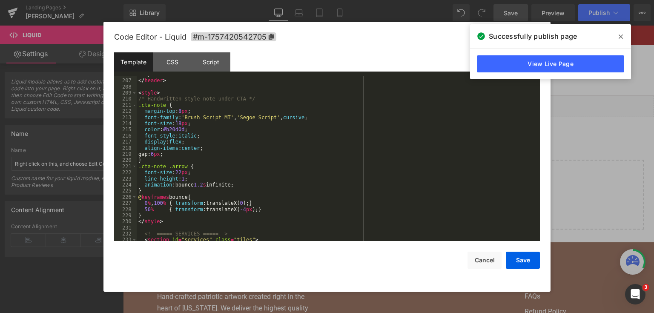
scroll to position [1287, 0]
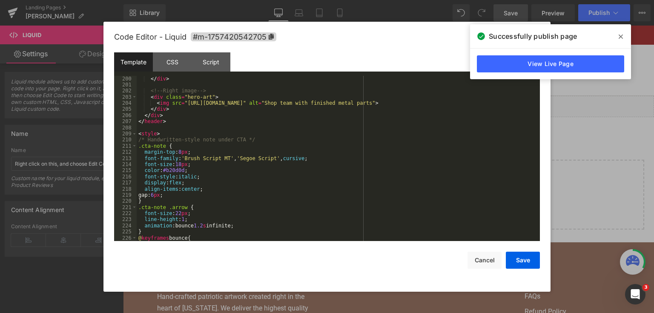
click at [183, 149] on div "</ div > </ div > <!-- Right image --> < div class = "hero-art" > < img src = "…" at bounding box center [337, 158] width 400 height 178
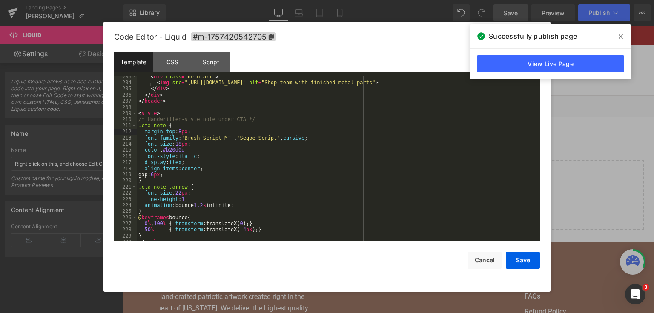
click at [140, 124] on div "< div class = "hero-art" > < img src = "[URL][DOMAIN_NAME]" alt = "Shop team wi…" at bounding box center [337, 163] width 400 height 178
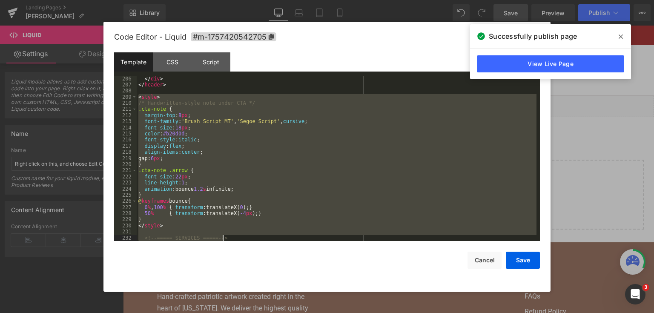
scroll to position [1342, 0]
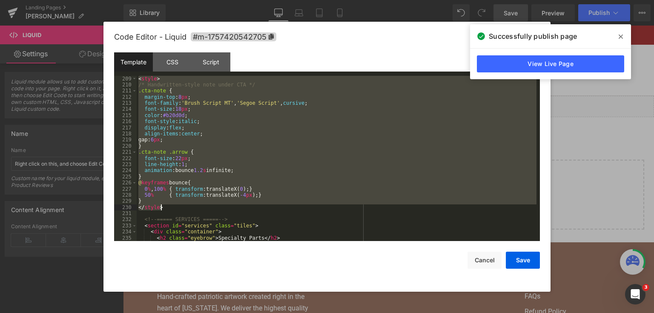
drag, startPoint x: 138, startPoint y: 112, endPoint x: 224, endPoint y: 208, distance: 128.4
click at [224, 208] on div "< style > /* Handwritten-style note under CTA */ .cta-note { margin-top : 8 px …" at bounding box center [337, 165] width 400 height 178
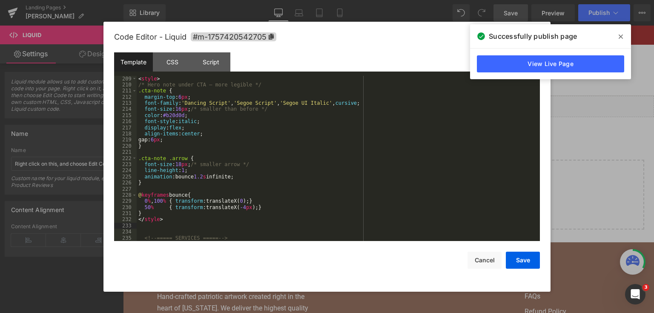
drag, startPoint x: 530, startPoint y: 262, endPoint x: 532, endPoint y: 0, distance: 262.2
click at [530, 262] on button "Save" at bounding box center [523, 260] width 34 height 17
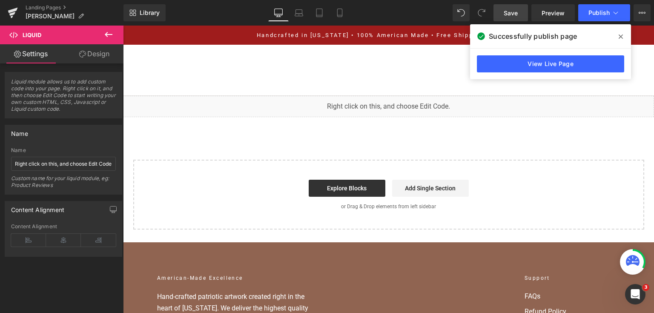
click at [512, 10] on span "Save" at bounding box center [511, 13] width 14 height 9
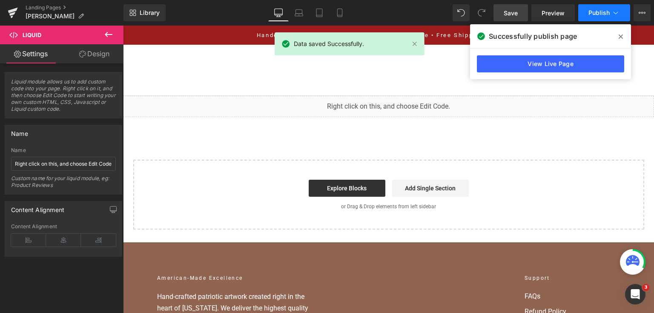
click at [589, 12] on span "Publish" at bounding box center [598, 12] width 21 height 7
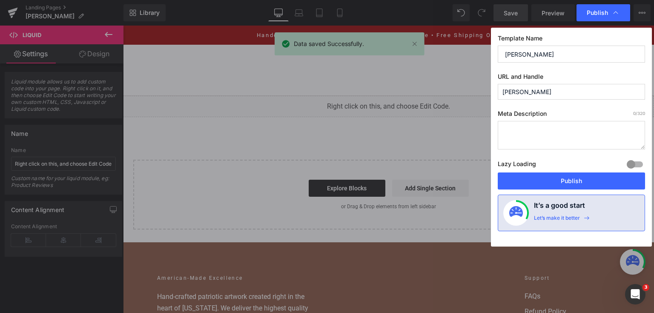
click at [560, 190] on div "Template Name [PERSON_NAME] URL and Handle [PERSON_NAME] Meta Description 0 /32…" at bounding box center [571, 137] width 161 height 219
click at [559, 185] on button "Publish" at bounding box center [571, 180] width 147 height 17
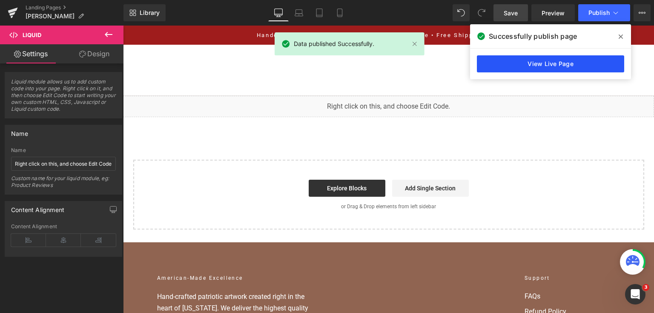
click at [595, 66] on link "View Live Page" at bounding box center [550, 63] width 147 height 17
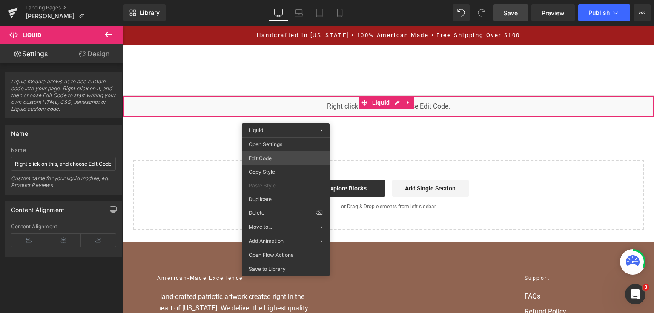
click at [283, 0] on div "You are previewing how the will restyle your page. You can not edit Elements in…" at bounding box center [327, 0] width 654 height 0
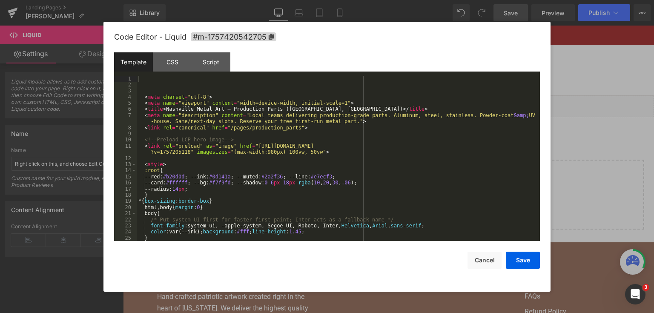
click at [291, 172] on div "< meta charset = "utf-8" > < meta name = "viewport" content = "width=device-wid…" at bounding box center [337, 165] width 400 height 178
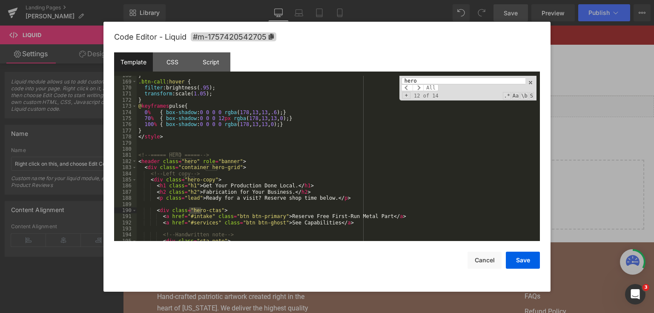
scroll to position [1229, 0]
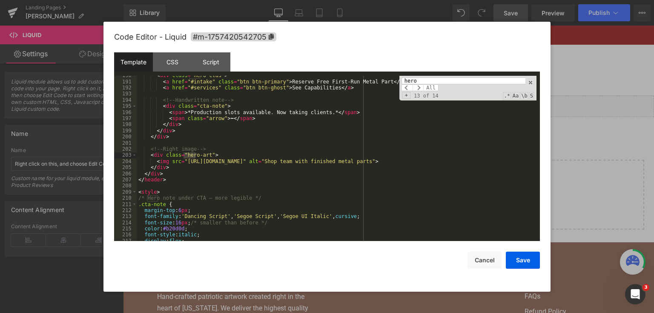
type input "hero"
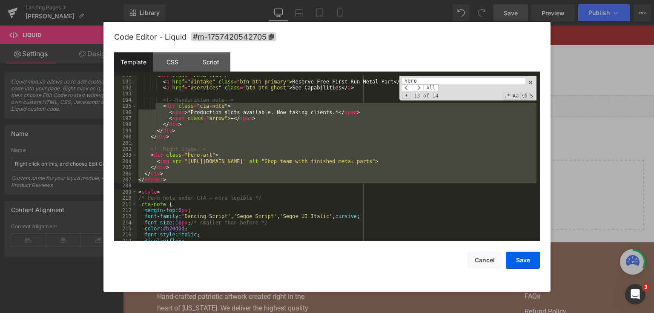
drag, startPoint x: 156, startPoint y: 106, endPoint x: 221, endPoint y: 186, distance: 103.2
click at [221, 186] on div "< div class = "hero-ctas" > < a href = "#intake" class = "btn btn-primary" > Re…" at bounding box center [337, 161] width 400 height 178
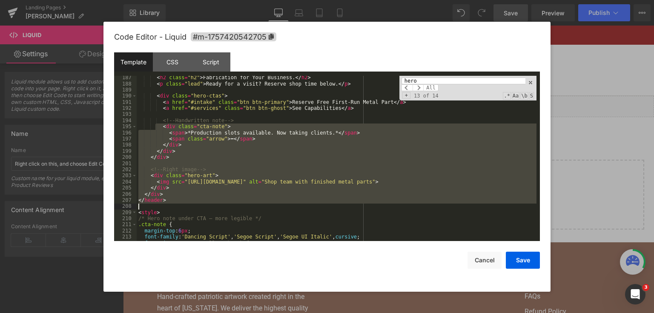
scroll to position [1209, 0]
click at [165, 117] on div "< h2 class = "h2" > Fabrication for Your Business. </ h2 > < p class = "lead" >…" at bounding box center [337, 163] width 400 height 178
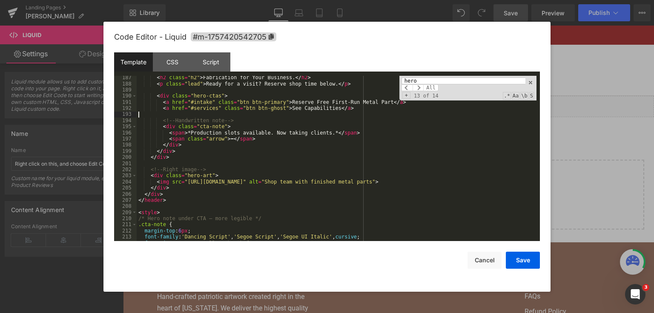
click at [198, 143] on div "< h2 class = "h2" > Fabrication for Your Business. </ h2 > < p class = "lead" >…" at bounding box center [337, 163] width 400 height 178
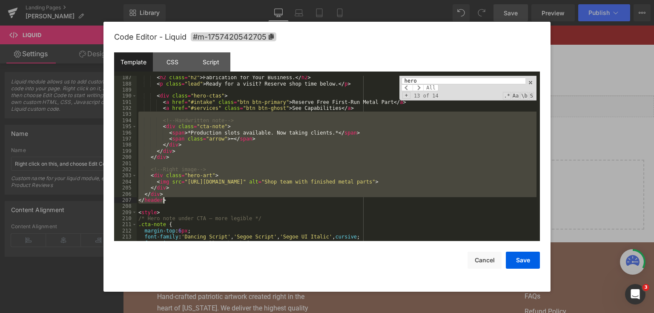
drag, startPoint x: 154, startPoint y: 117, endPoint x: 217, endPoint y: 203, distance: 105.7
click at [217, 203] on div "< h2 class = "h2" > Fabrication for Your Business. </ h2 > < p class = "lead" >…" at bounding box center [337, 163] width 400 height 178
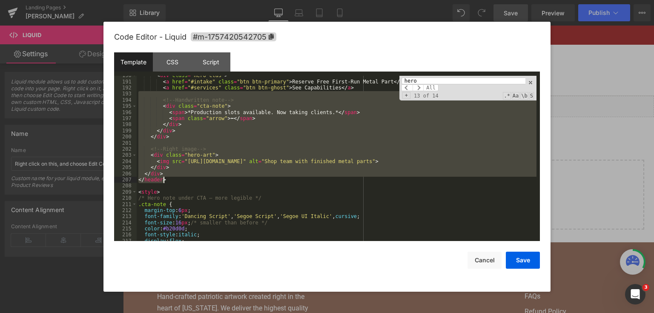
scroll to position [1229, 0]
click at [233, 155] on div "< div class = "hero-ctas" > < a href = "#intake" class = "btn btn-primary" > Re…" at bounding box center [337, 159] width 400 height 166
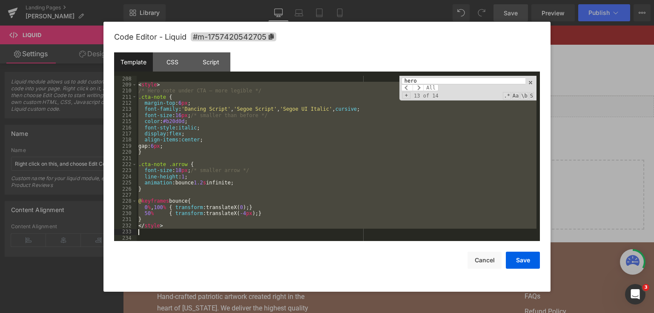
scroll to position [1367, 0]
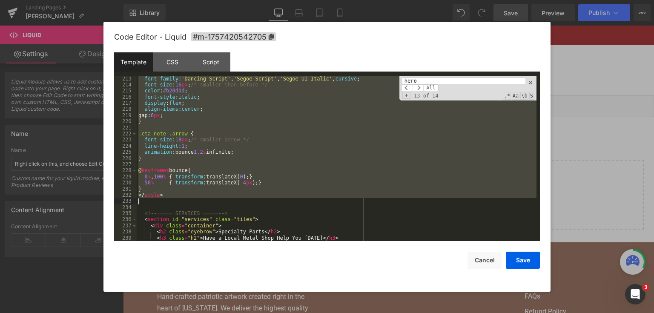
drag, startPoint x: 139, startPoint y: 129, endPoint x: 206, endPoint y: 203, distance: 99.7
click at [206, 203] on div "font-family : ' Dancing Script ' , ' Segoe Script ' , ' Segoe UI Italic ' , cur…" at bounding box center [337, 165] width 400 height 178
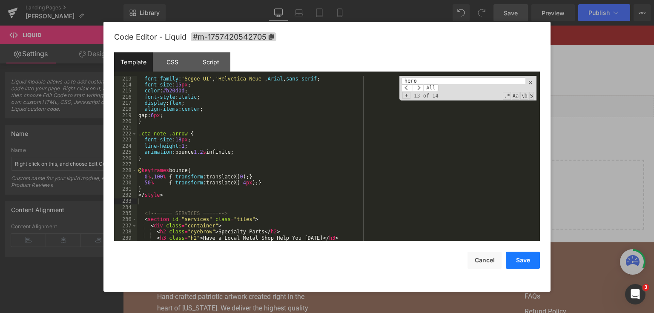
click at [523, 259] on button "Save" at bounding box center [523, 260] width 34 height 17
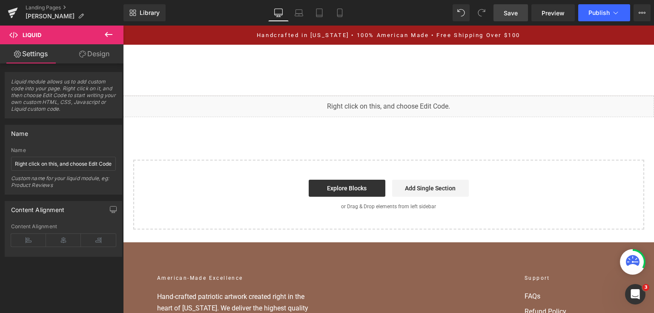
click at [522, 5] on link "Save" at bounding box center [510, 12] width 34 height 17
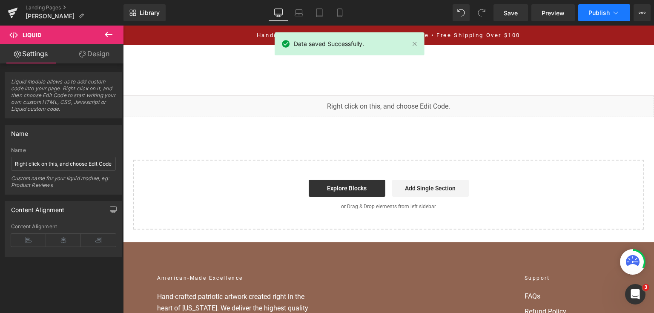
click at [596, 9] on span "Publish" at bounding box center [598, 12] width 21 height 7
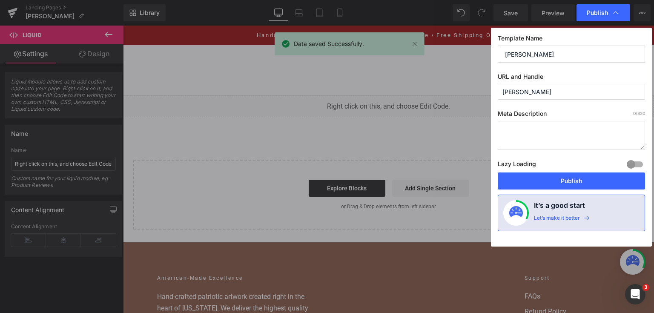
click at [582, 191] on div "Template Name [PERSON_NAME] URL and Handle [PERSON_NAME] Meta Description 0 /32…" at bounding box center [571, 137] width 161 height 219
click at [581, 185] on button "Publish" at bounding box center [571, 180] width 147 height 17
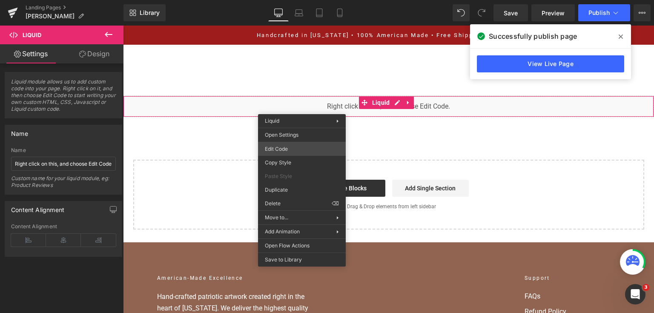
click at [295, 0] on div "You are previewing how the will restyle your page. You can not edit Elements in…" at bounding box center [327, 0] width 654 height 0
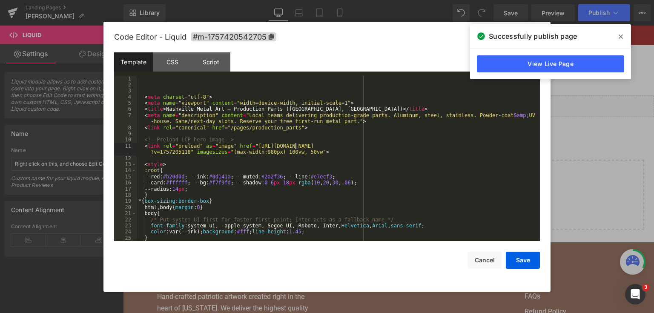
click at [295, 148] on div "< meta charset = "utf-8" > < meta name = "viewport" content = "width=device-wid…" at bounding box center [337, 165] width 400 height 178
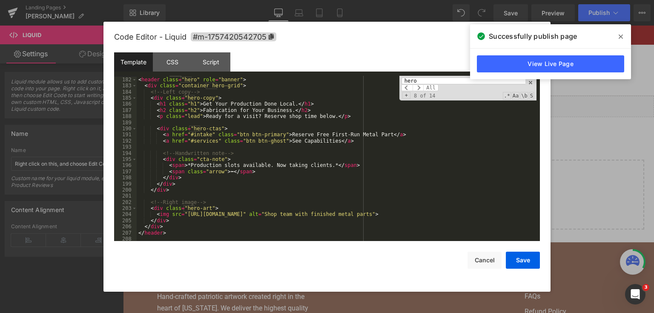
scroll to position [1217, 0]
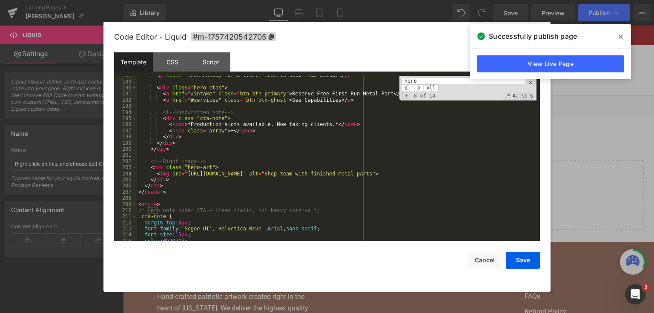
type input "hero"
drag, startPoint x: 412, startPoint y: 173, endPoint x: 182, endPoint y: 173, distance: 229.5
click at [182, 173] on div "< p class = "lead" > Ready for a visit? Reserve shop time below. </ p > < div c…" at bounding box center [337, 161] width 400 height 178
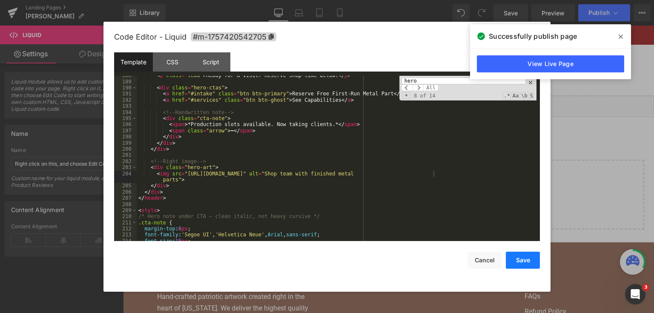
drag, startPoint x: 511, startPoint y: 263, endPoint x: 389, endPoint y: 192, distance: 141.1
click at [511, 263] on button "Save" at bounding box center [523, 260] width 34 height 17
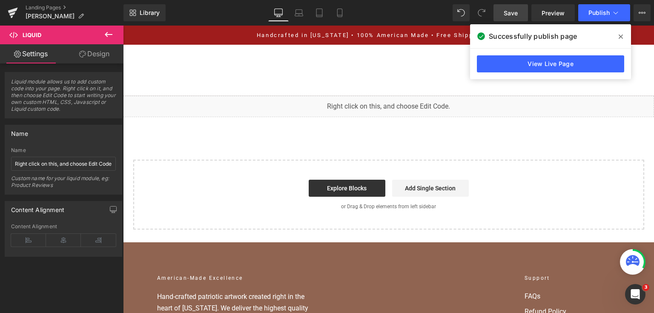
click at [502, 4] on link "Save" at bounding box center [510, 12] width 34 height 17
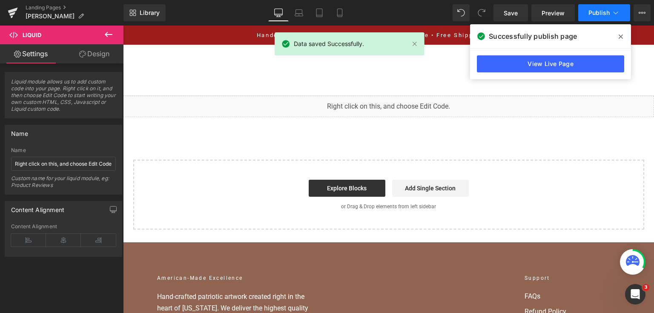
click at [584, 16] on button "Publish" at bounding box center [604, 12] width 52 height 17
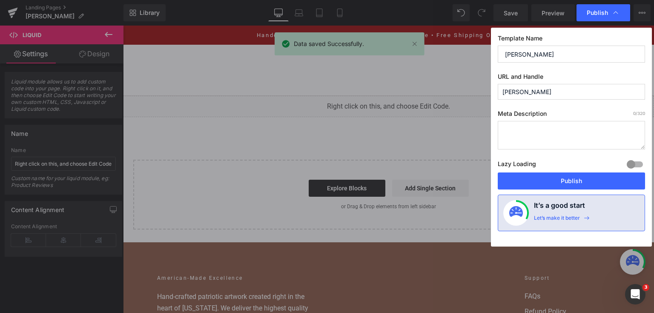
click at [561, 172] on div "Lazy Loading Build Upgrade plan to unlock" at bounding box center [571, 165] width 147 height 14
click at [560, 175] on button "Publish" at bounding box center [571, 180] width 147 height 17
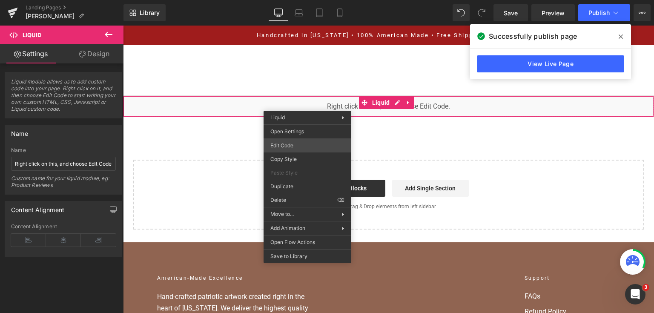
click at [313, 0] on div "You are previewing how the will restyle your page. You can not edit Elements in…" at bounding box center [327, 0] width 654 height 0
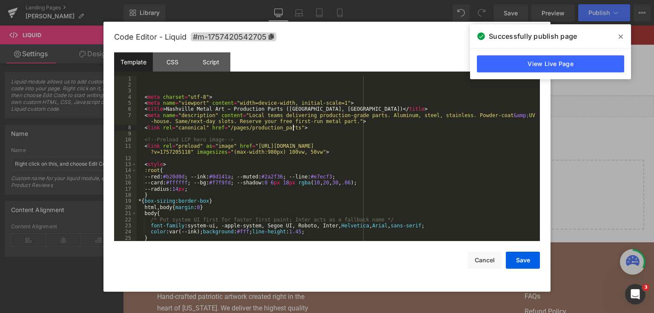
click at [318, 130] on div "< meta charset = "utf-8" > < meta name = "viewport" content = "width=device-wid…" at bounding box center [337, 165] width 400 height 178
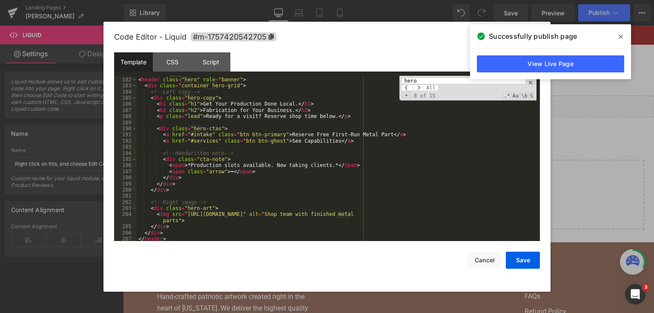
scroll to position [1176, 0]
type input "hero"
drag, startPoint x: 434, startPoint y: 212, endPoint x: 183, endPoint y: 215, distance: 250.8
click at [183, 215] on div "<!-- ===== HERO ===== --> < header class = "hero" role = "banner" > < div class…" at bounding box center [337, 160] width 400 height 178
drag, startPoint x: 525, startPoint y: 260, endPoint x: 382, endPoint y: 72, distance: 237.0
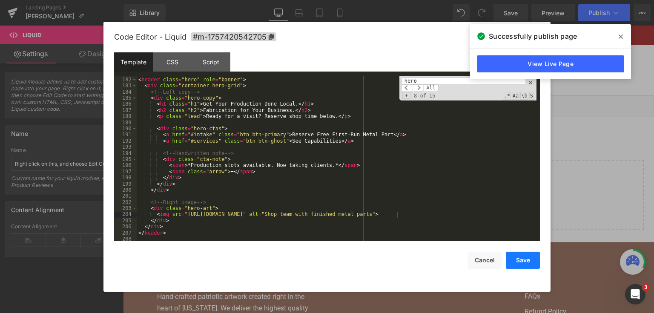
click at [525, 260] on button "Save" at bounding box center [523, 260] width 34 height 17
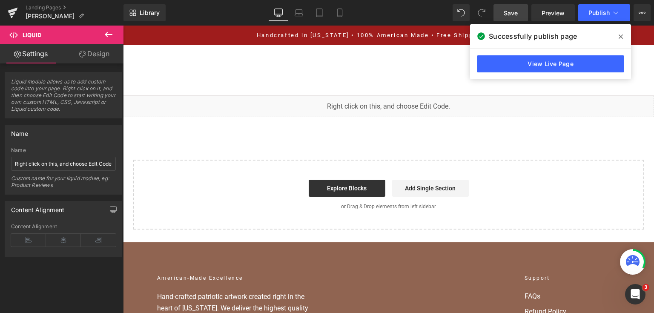
click at [498, 14] on link "Save" at bounding box center [510, 12] width 34 height 17
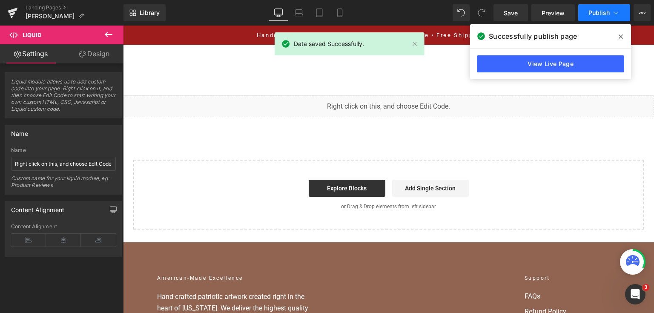
click at [585, 17] on button "Publish" at bounding box center [604, 12] width 52 height 17
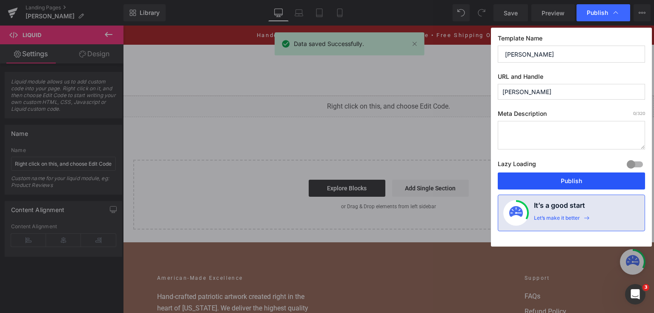
click at [574, 178] on button "Publish" at bounding box center [571, 180] width 147 height 17
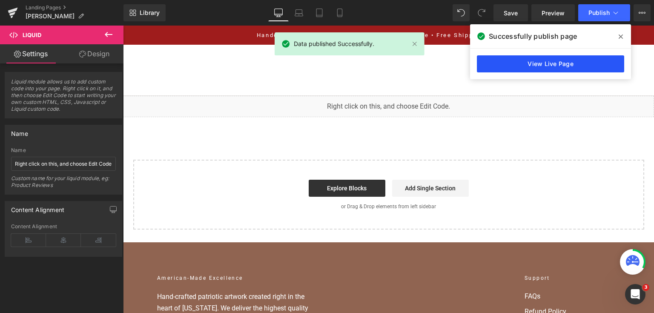
click at [587, 66] on link "View Live Page" at bounding box center [550, 63] width 147 height 17
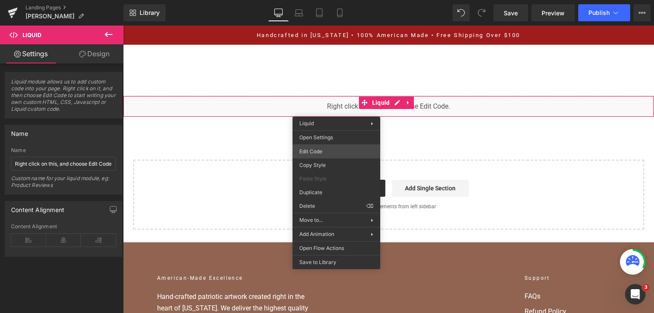
click at [335, 0] on div "You are previewing how the will restyle your page. You can not edit Elements in…" at bounding box center [327, 0] width 654 height 0
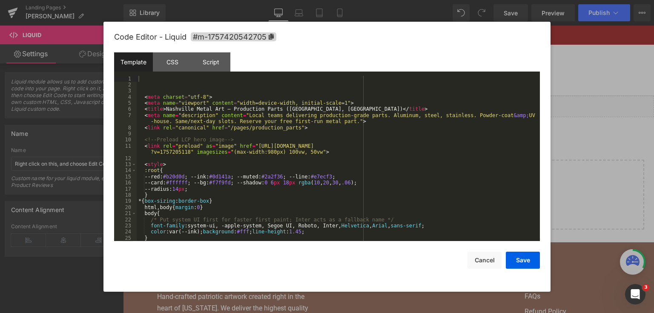
click at [283, 169] on div "< meta charset = "utf-8" > < meta name = "viewport" content = "width=device-wid…" at bounding box center [337, 165] width 400 height 178
click at [289, 123] on div "< meta charset = "utf-8" > < meta name = "viewport" content = "width=device-wid…" at bounding box center [337, 165] width 400 height 178
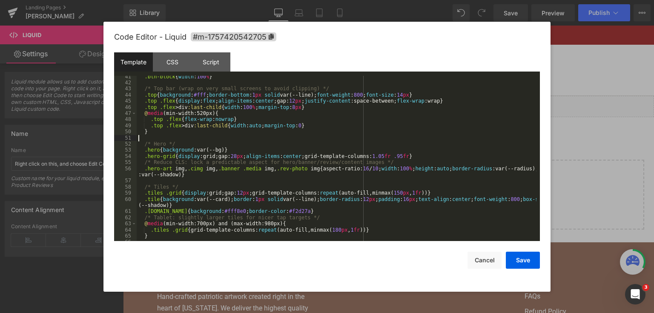
click at [267, 136] on div ".btn-block { width : 100 % } /* Top bar (wrap on very small screens to avoid cl…" at bounding box center [337, 163] width 400 height 178
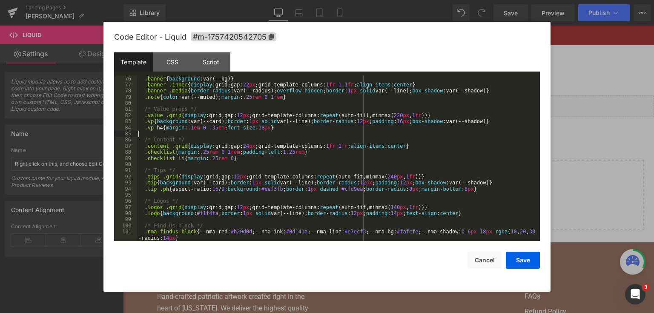
click at [267, 136] on div "/* Banner */ .banner { background :var(--bg) } .banner .inner { display :grid;g…" at bounding box center [337, 161] width 400 height 184
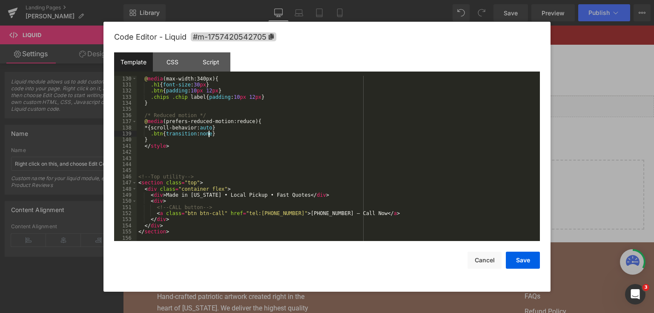
click at [267, 136] on div "/* Tiny devices */ @ media (max-width:340px) { .h1 { font-size : 30 px } .btn {…" at bounding box center [337, 158] width 400 height 178
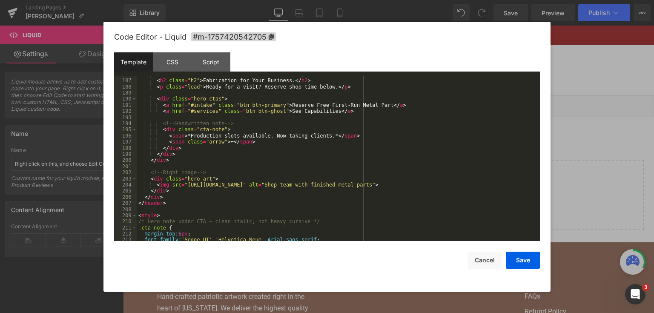
scroll to position [1206, 0]
click at [413, 192] on div "< h1 class = "h1" > Get Your Production Done Local. </ h1 > < h2 class = "h2" >…" at bounding box center [337, 161] width 400 height 178
drag, startPoint x: 397, startPoint y: 183, endPoint x: 183, endPoint y: 184, distance: 213.3
click at [183, 184] on div "< h1 class = "h1" > Get Your Production Done Local. </ h1 > < h2 class = "h2" >…" at bounding box center [337, 161] width 400 height 178
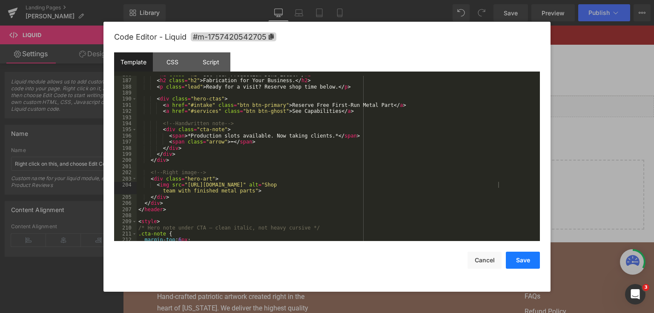
click at [536, 257] on button "Save" at bounding box center [523, 260] width 34 height 17
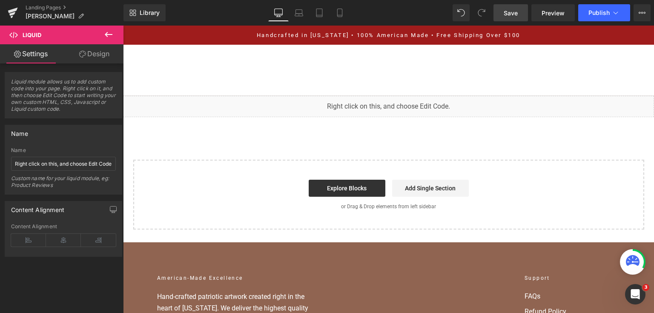
click at [514, 14] on span "Save" at bounding box center [511, 13] width 14 height 9
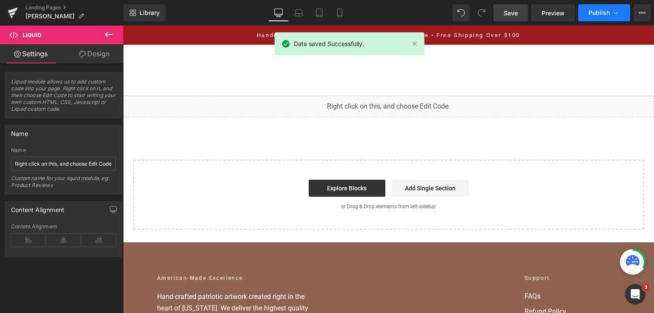
click at [592, 14] on span "Publish" at bounding box center [598, 12] width 21 height 7
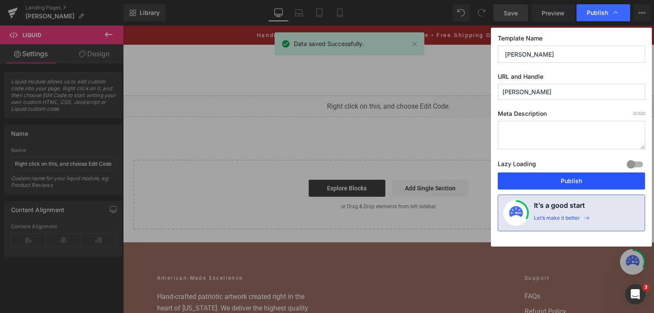
click at [563, 186] on button "Publish" at bounding box center [571, 180] width 147 height 17
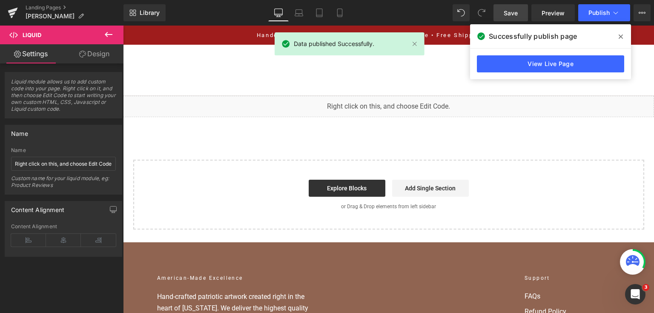
click at [489, 74] on div "View Live Page" at bounding box center [550, 64] width 161 height 31
click at [487, 68] on link "View Live Page" at bounding box center [550, 63] width 147 height 17
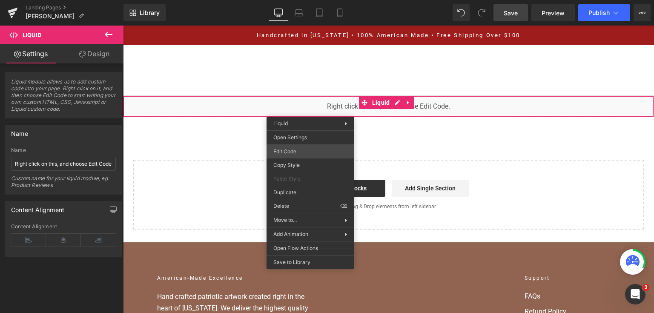
click at [307, 0] on div "You are previewing how the will restyle your page. You can not edit Elements in…" at bounding box center [327, 0] width 654 height 0
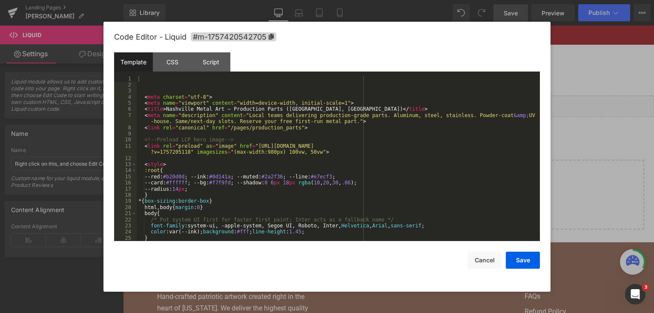
click at [310, 152] on div "< meta charset = "utf-8" > < meta name = "viewport" content = "width=device-wid…" at bounding box center [337, 165] width 400 height 178
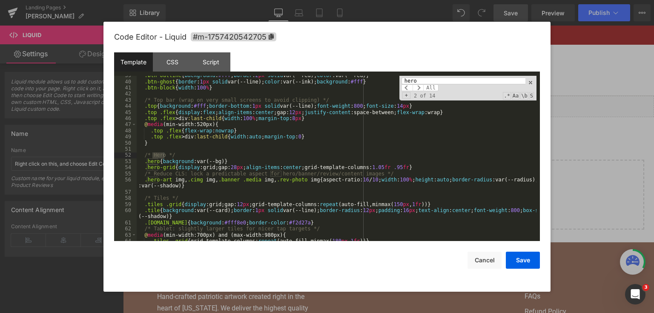
scroll to position [254, 0]
type input "hero"
click at [438, 83] on input "hero" at bounding box center [463, 80] width 124 height 7
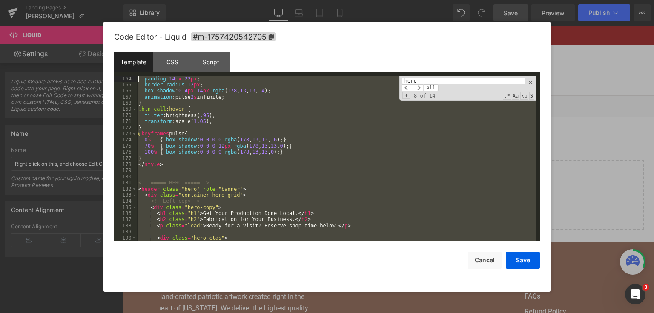
scroll to position [1066, 0]
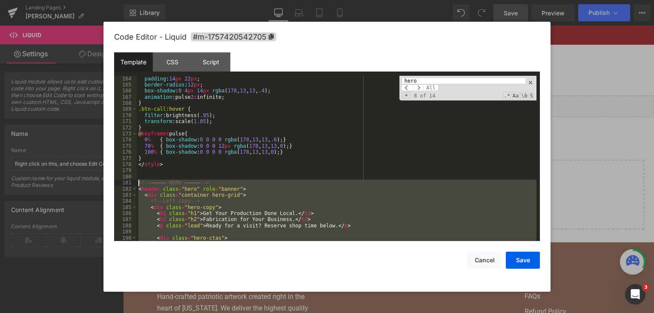
drag, startPoint x: 164, startPoint y: 153, endPoint x: 136, endPoint y: 182, distance: 39.7
click at [136, 182] on pre "164 165 166 167 168 169 170 171 172 173 174 175 176 177 178 179 180 181 182 183…" at bounding box center [327, 159] width 426 height 166
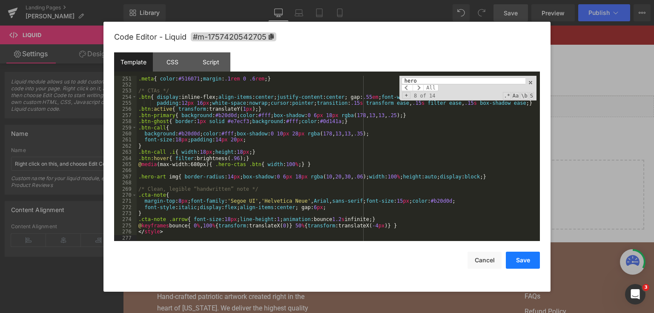
click at [519, 264] on button "Save" at bounding box center [523, 260] width 34 height 17
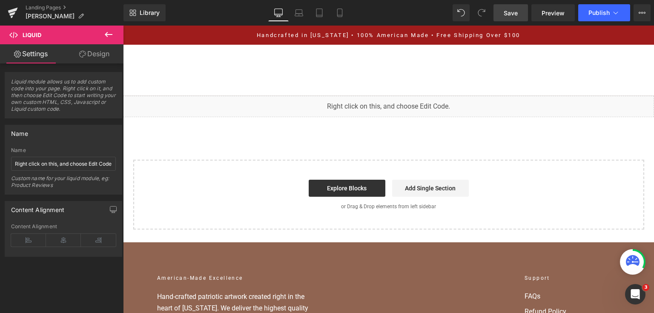
drag, startPoint x: 399, startPoint y: 13, endPoint x: 500, endPoint y: 18, distance: 101.0
click at [500, 18] on link "Save" at bounding box center [510, 12] width 34 height 17
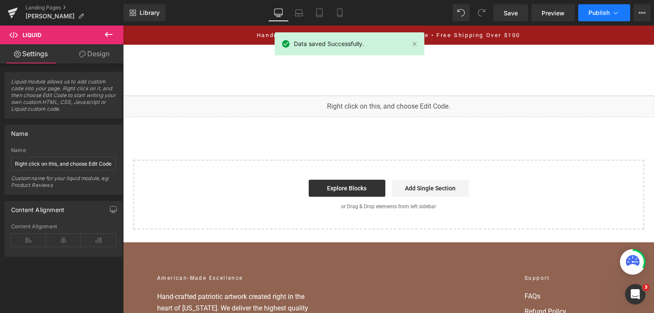
click at [590, 18] on button "Publish" at bounding box center [604, 12] width 52 height 17
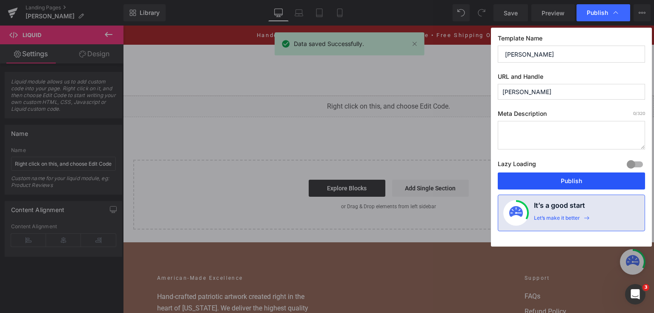
click at [579, 177] on button "Publish" at bounding box center [571, 180] width 147 height 17
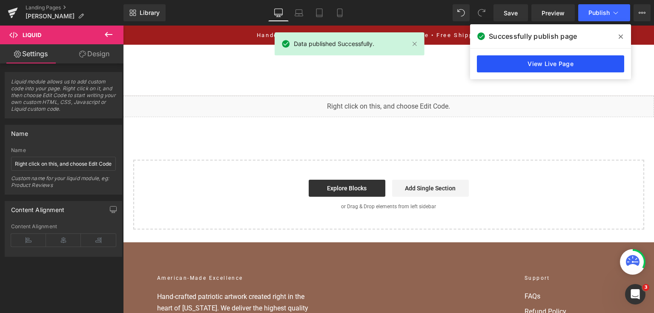
click at [520, 68] on link "View Live Page" at bounding box center [550, 63] width 147 height 17
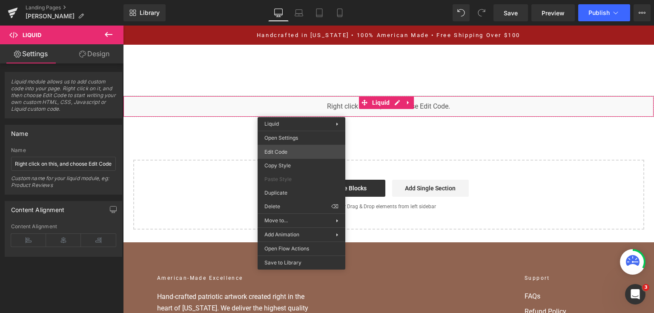
click at [301, 0] on div "You are previewing how the will restyle your page. You can not edit Elements in…" at bounding box center [327, 0] width 654 height 0
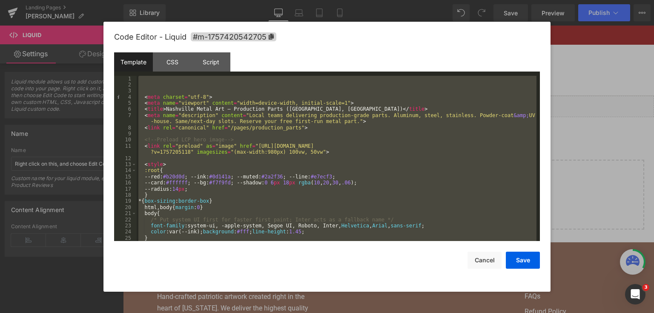
click at [558, 108] on div at bounding box center [327, 156] width 654 height 313
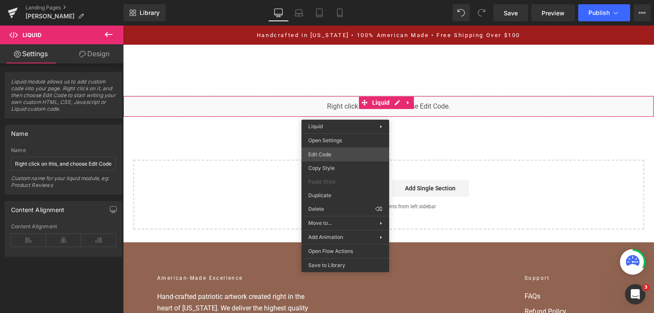
click at [344, 0] on div "You are previewing how the will restyle your page. You can not edit Elements in…" at bounding box center [327, 0] width 654 height 0
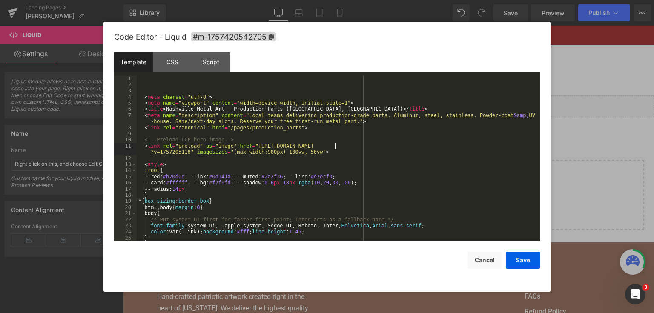
click at [334, 146] on div "< meta charset = "utf-8" > < meta name = "viewport" content = "width=device-wid…" at bounding box center [337, 165] width 400 height 178
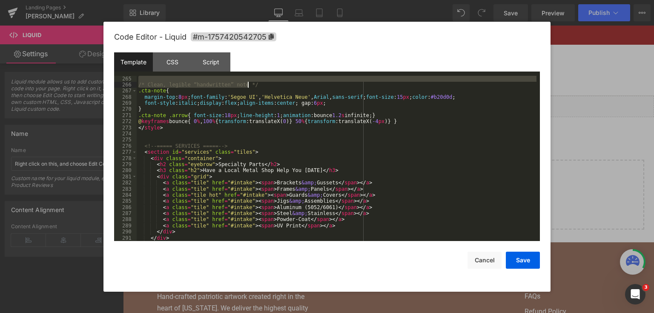
scroll to position [1735, 0]
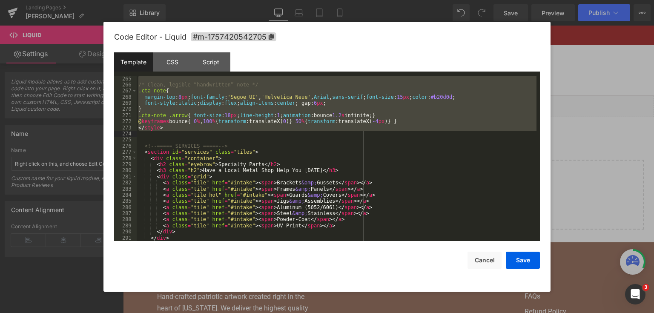
drag, startPoint x: 137, startPoint y: 166, endPoint x: 271, endPoint y: 133, distance: 138.0
click at [271, 133] on div "/* Clean, legible “handwritten” note */ .cta-note { margin-top : 8 px ; font-fa…" at bounding box center [337, 165] width 400 height 178
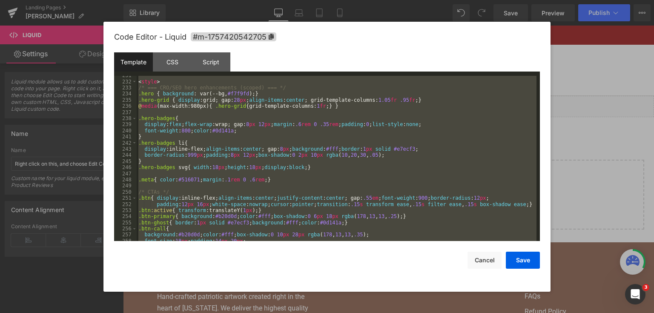
scroll to position [1468, 0]
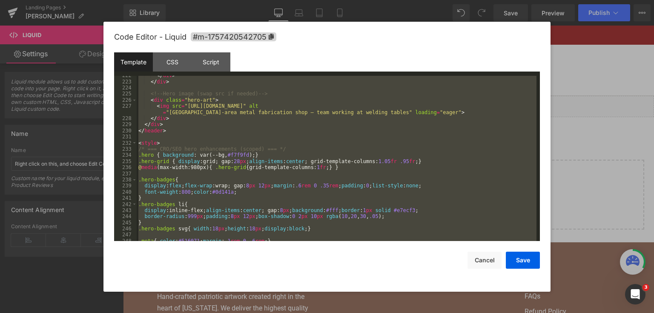
click at [226, 128] on div "</ div > </ div > <!-- Hero image (swap src if needed) --> < div class = "hero-…" at bounding box center [337, 159] width 400 height 166
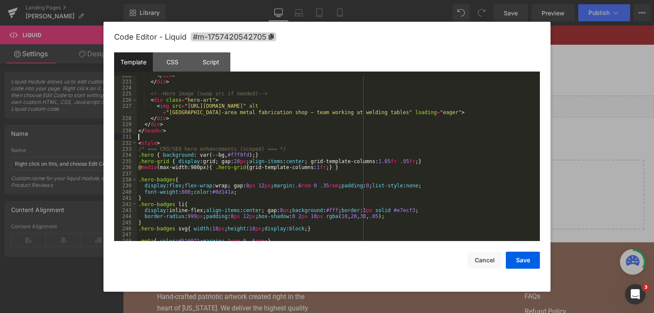
click at [218, 138] on div "</ div > </ div > <!-- Hero image (swap src if needed) --> < div class = "hero-…" at bounding box center [337, 161] width 400 height 178
click at [218, 140] on div "</ div > </ div > <!-- Hero image (swap src if needed) --> < div class = "hero-…" at bounding box center [337, 161] width 400 height 178
click at [218, 144] on div "</ div > </ div > <!-- Hero image (swap src if needed) --> < div class = "hero-…" at bounding box center [337, 161] width 400 height 178
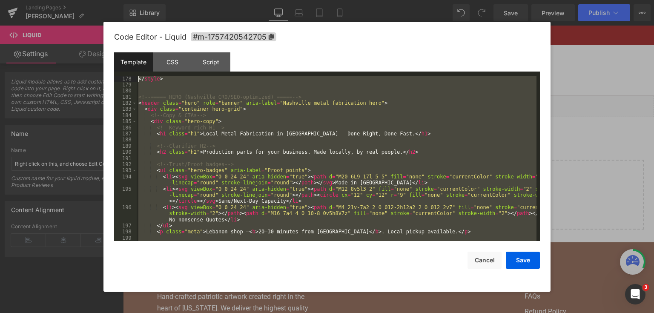
scroll to position [1122, 0]
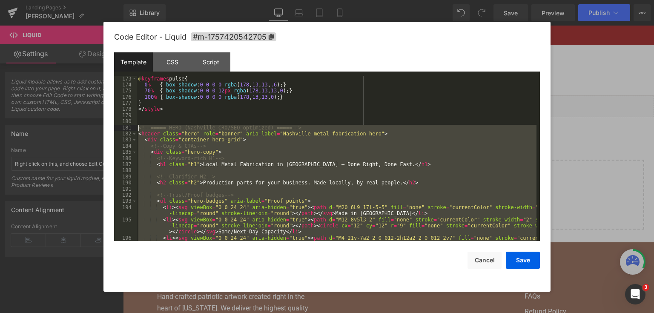
drag, startPoint x: 162, startPoint y: 152, endPoint x: 115, endPoint y: 126, distance: 53.0
click at [115, 126] on pre "173 174 175 176 177 178 179 180 181 182 183 184 185 186 187 188 189 190 191 192…" at bounding box center [327, 159] width 426 height 166
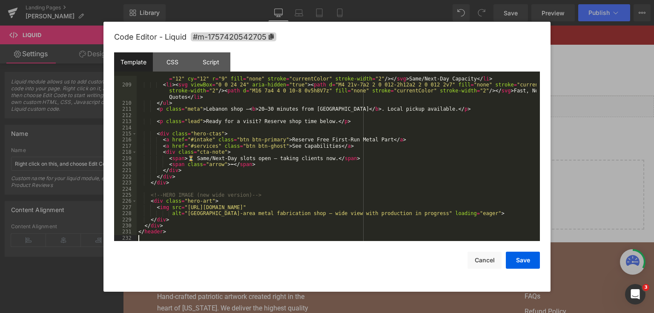
scroll to position [1361, 0]
drag, startPoint x: 512, startPoint y: 265, endPoint x: 406, endPoint y: 89, distance: 205.1
click at [512, 265] on button "Save" at bounding box center [523, 260] width 34 height 17
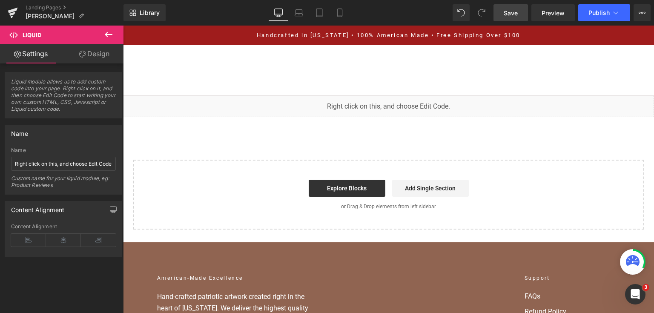
drag, startPoint x: 396, startPoint y: 3, endPoint x: 513, endPoint y: 19, distance: 117.7
click at [513, 19] on link "Save" at bounding box center [510, 12] width 34 height 17
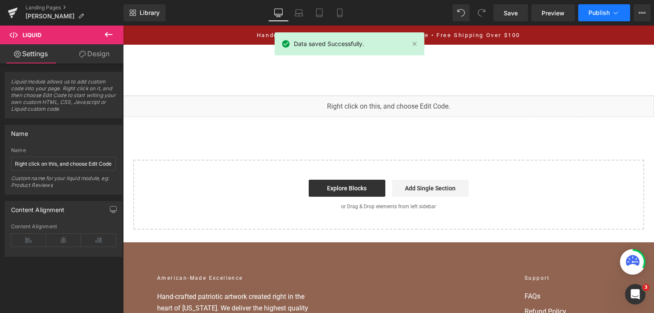
click at [590, 11] on span "Publish" at bounding box center [598, 12] width 21 height 7
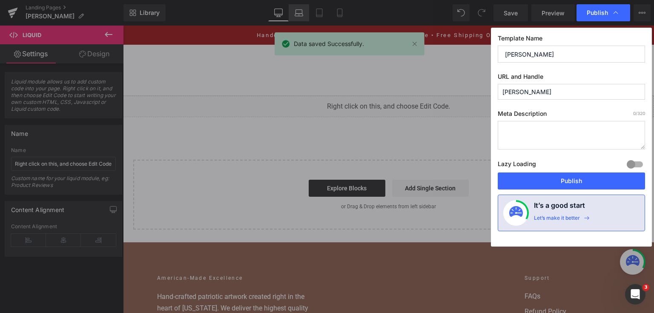
drag, startPoint x: 542, startPoint y: 173, endPoint x: 289, endPoint y: 10, distance: 300.3
click at [542, 172] on button "Publish" at bounding box center [571, 180] width 147 height 17
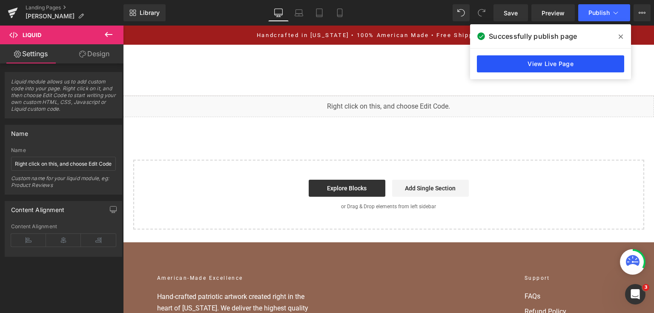
click at [577, 61] on link "View Live Page" at bounding box center [550, 63] width 147 height 17
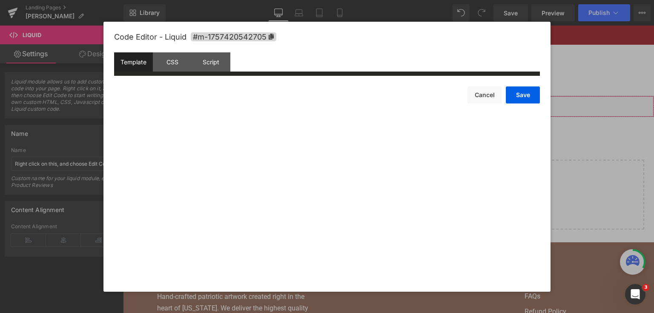
click at [383, 0] on div "You are previewing how the will restyle your page. You can not edit Elements in…" at bounding box center [327, 0] width 654 height 0
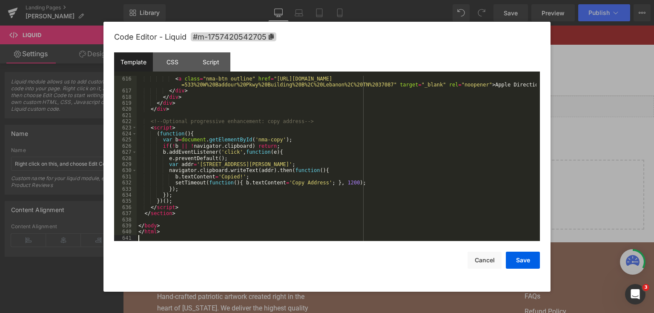
scroll to position [4156, 0]
drag, startPoint x: 530, startPoint y: 260, endPoint x: 434, endPoint y: 22, distance: 257.2
click at [530, 260] on button "Save" at bounding box center [523, 260] width 34 height 17
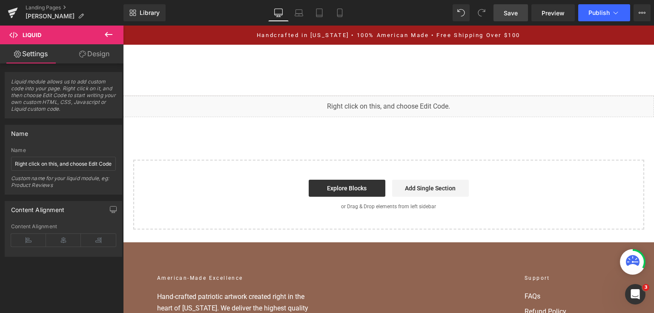
click at [502, 20] on div "Library Desktop Desktop Laptop Tablet Mobile Save Preview Publish Scheduled Vie…" at bounding box center [388, 13] width 530 height 26
click at [505, 15] on span "Save" at bounding box center [511, 13] width 14 height 9
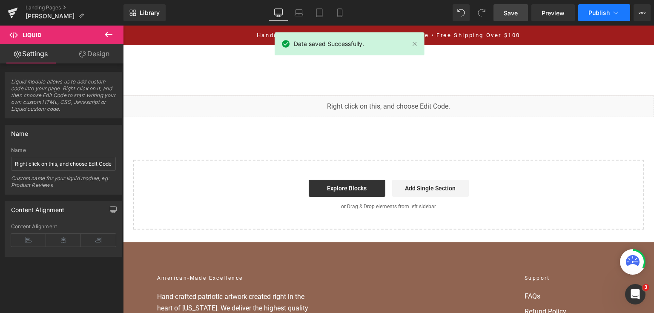
click at [607, 20] on button "Publish" at bounding box center [604, 12] width 52 height 17
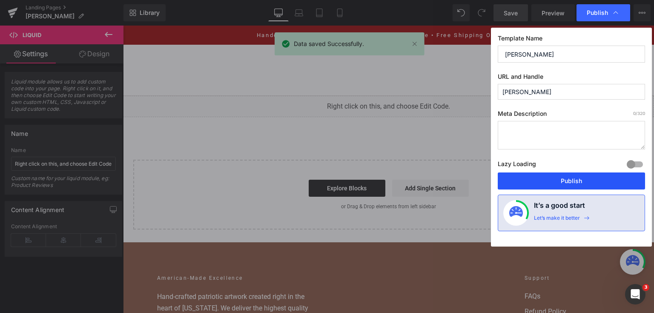
click at [589, 172] on div "Template Name [PERSON_NAME] URL and Handle [PERSON_NAME] Meta Description 0 /32…" at bounding box center [571, 137] width 161 height 219
click at [585, 177] on button "Publish" at bounding box center [571, 180] width 147 height 17
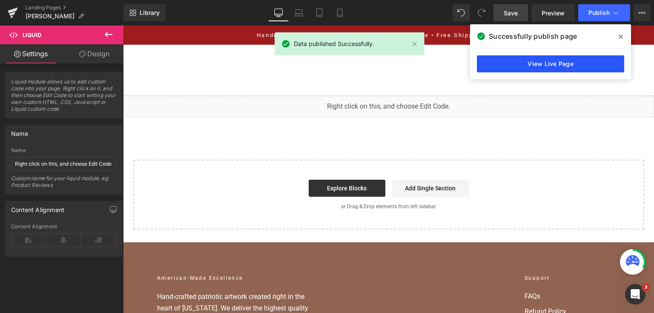
click at [516, 66] on link "View Live Page" at bounding box center [550, 63] width 147 height 17
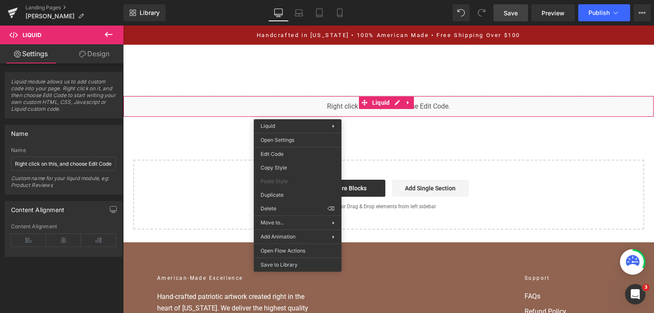
click at [298, 0] on div "You are previewing how the will restyle your page. You can not edit Elements in…" at bounding box center [327, 0] width 654 height 0
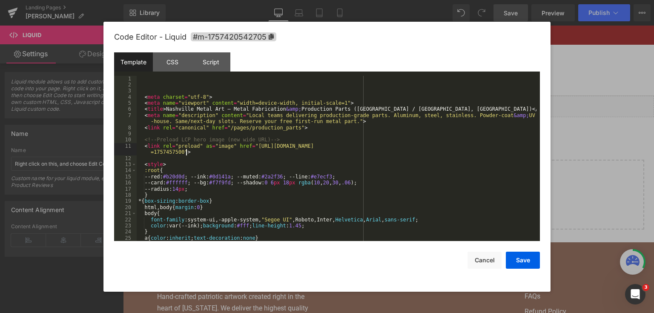
click at [274, 153] on div "< meta charset = "utf-8" > < meta name = "viewport" content = "width=device-wid…" at bounding box center [337, 165] width 400 height 178
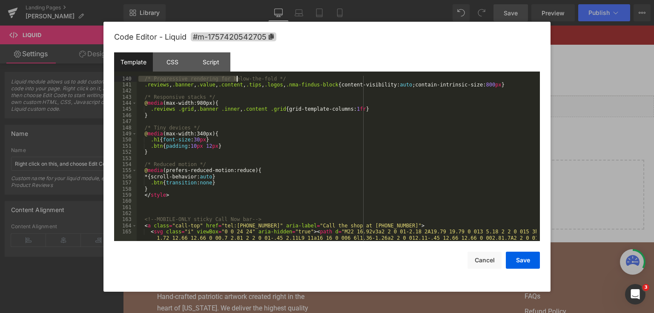
scroll to position [907, 0]
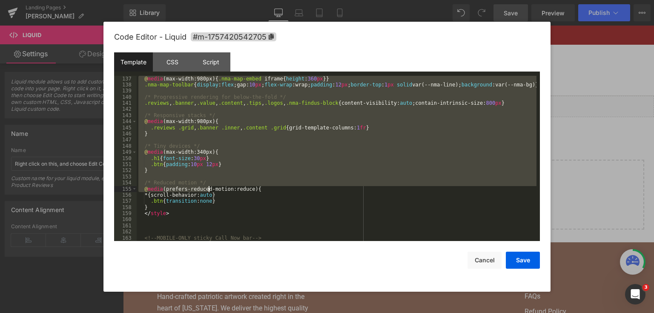
drag, startPoint x: 251, startPoint y: 169, endPoint x: 208, endPoint y: 191, distance: 48.4
click at [208, 191] on div "@ media (max-width:980px) { .nma-map-embed iframe { height : 360 px }} .nma-map…" at bounding box center [337, 165] width 400 height 178
click at [208, 191] on div "@ media (max-width:980px) { .nma-map-embed iframe { height : 360 px }} .nma-map…" at bounding box center [337, 159] width 400 height 166
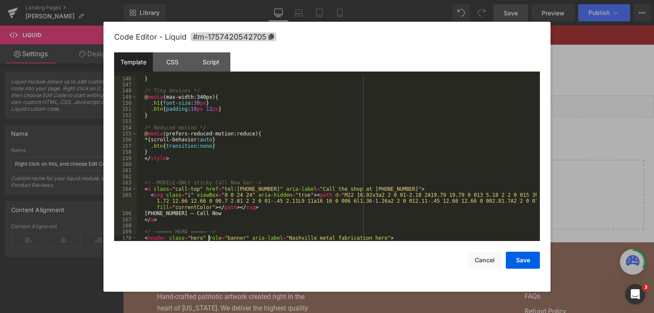
scroll to position [981, 0]
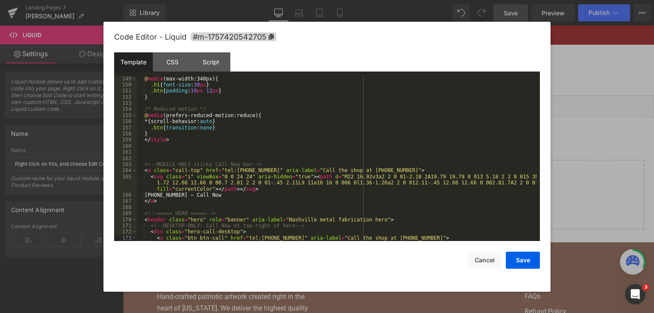
click at [275, 170] on div "@ media (max-width:340px) { .h1 { font-size : 30 px } .btn { padding : 10 px 12…" at bounding box center [337, 171] width 400 height 190
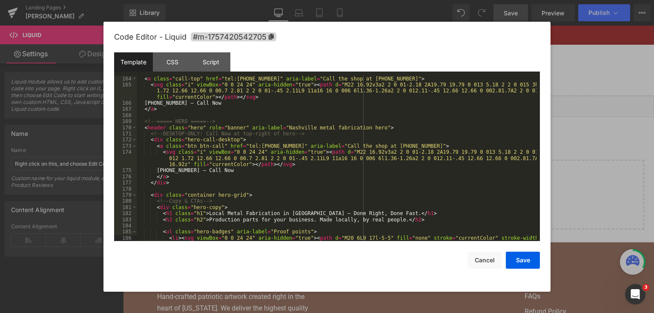
scroll to position [1079, 0]
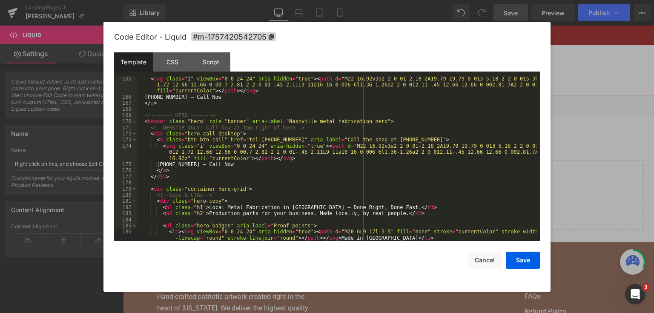
click at [215, 134] on div "< svg class = "i" viewBox = "0 0 24 24" aria-hidden = "true" > < path d = "M22 …" at bounding box center [337, 177] width 400 height 202
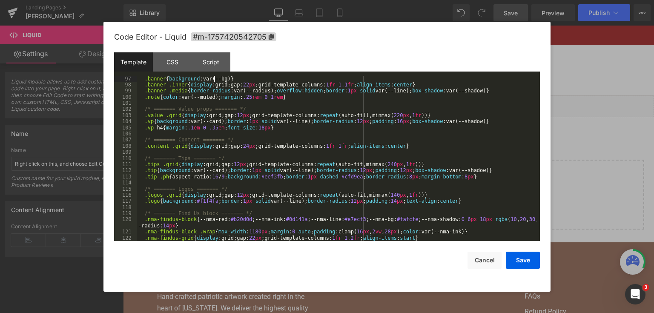
scroll to position [613, 0]
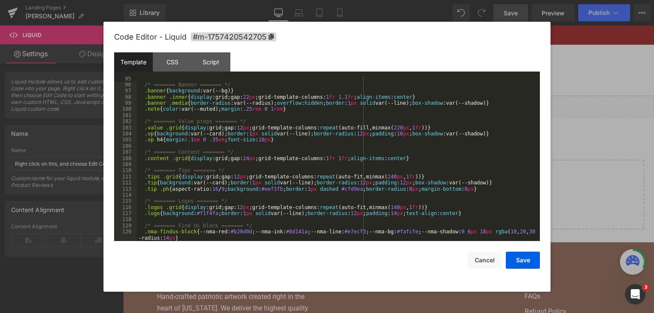
click at [197, 143] on div "/* ======= Banner ======= */ .banner { background :var(--bg) } .banner .inner {…" at bounding box center [337, 165] width 400 height 178
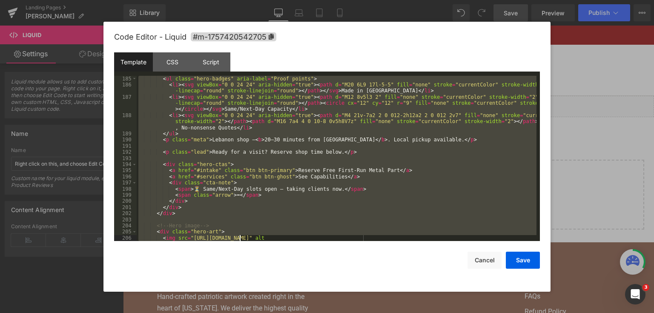
scroll to position [1269, 0]
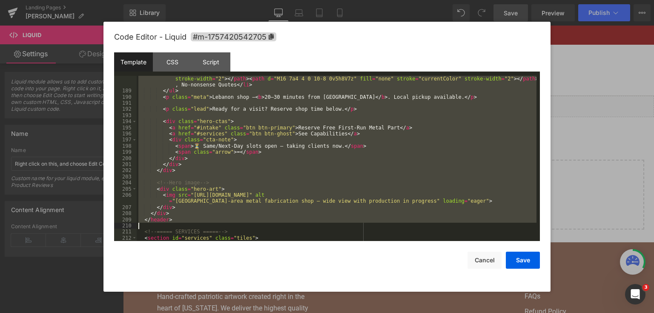
drag, startPoint x: 144, startPoint y: 121, endPoint x: 232, endPoint y: 228, distance: 138.6
click at [232, 228] on div "< li > < svg viewBox = "0 0 24 24" aria-hidden = "true" > < path d = "M4 21v-7a…" at bounding box center [337, 164] width 400 height 190
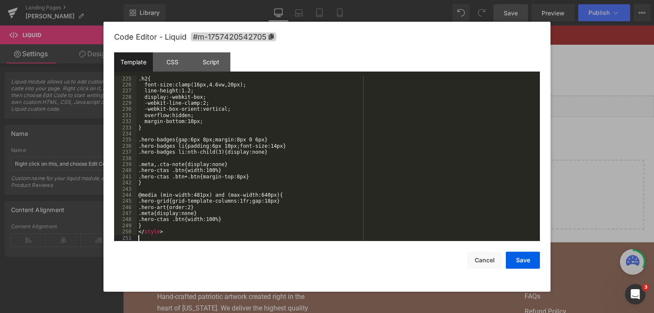
scroll to position [1471, 0]
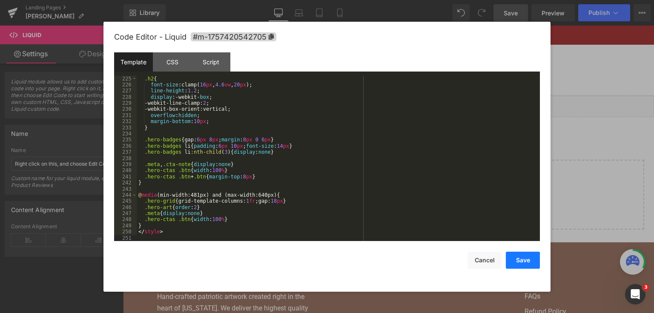
drag, startPoint x: 533, startPoint y: 261, endPoint x: 401, endPoint y: 33, distance: 263.0
click at [533, 261] on button "Save" at bounding box center [523, 260] width 34 height 17
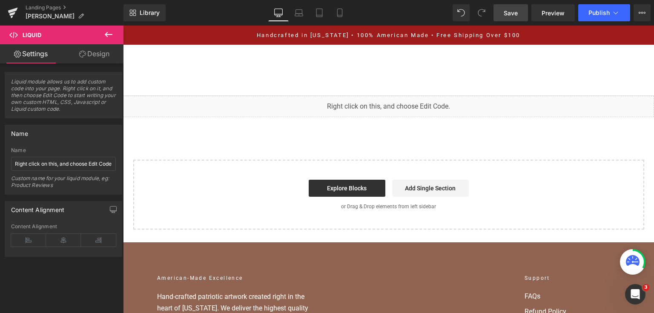
click at [509, 6] on link "Save" at bounding box center [510, 12] width 34 height 17
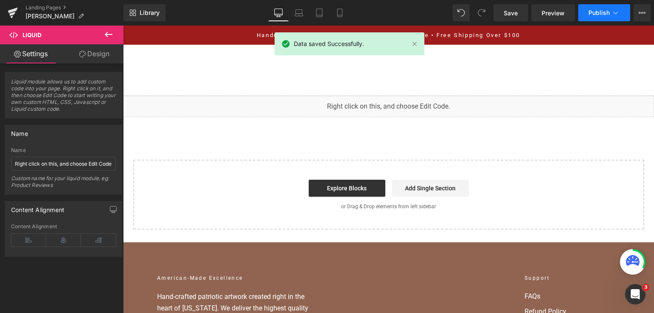
click at [610, 17] on button "Publish" at bounding box center [604, 12] width 52 height 17
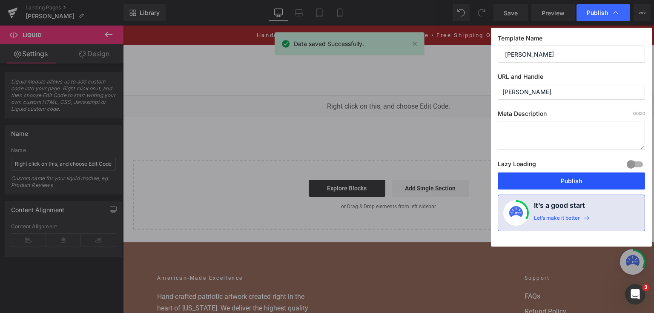
click at [528, 180] on button "Publish" at bounding box center [571, 180] width 147 height 17
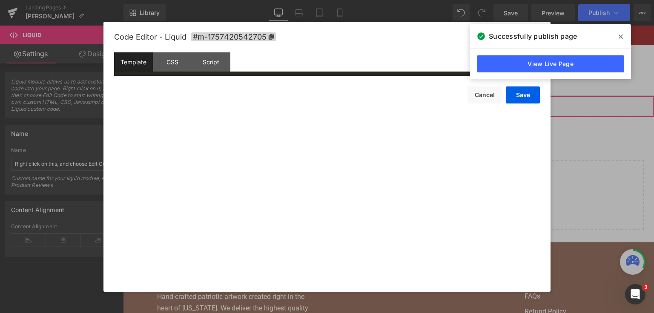
click at [308, 0] on div "You are previewing how the will restyle your page. You can not edit Elements in…" at bounding box center [327, 0] width 654 height 0
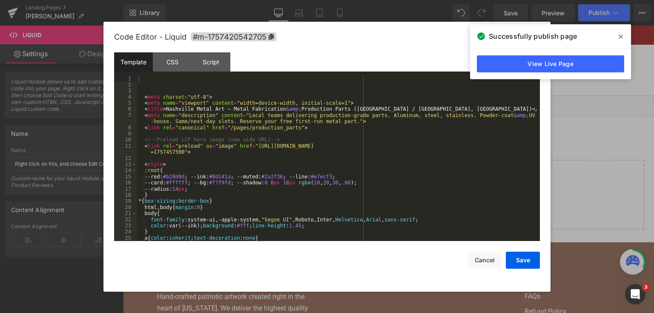
click at [300, 149] on div "< meta charset = "utf-8" > < meta name = "viewport" content = "width=device-wid…" at bounding box center [337, 165] width 400 height 178
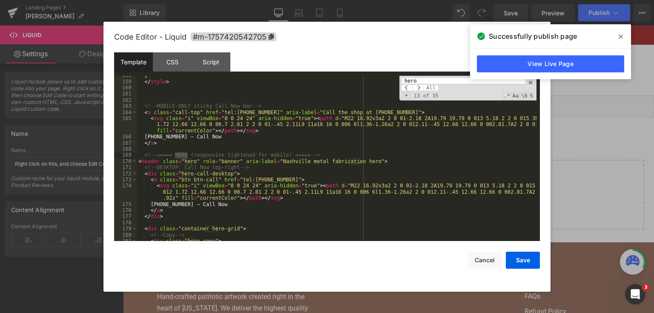
scroll to position [1039, 0]
type input "hero"
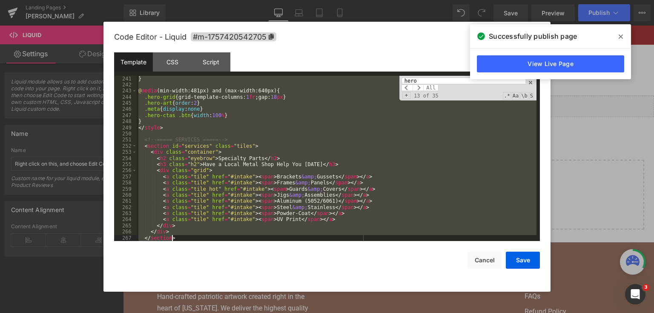
scroll to position [1587, 0]
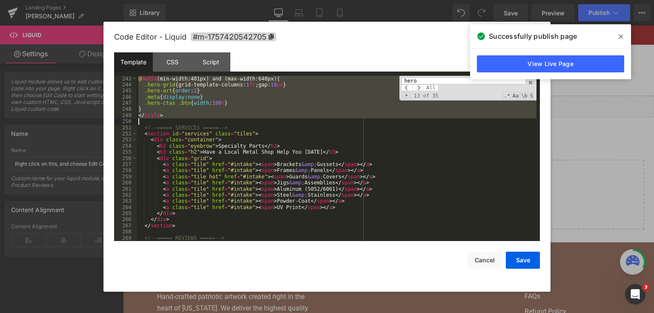
drag, startPoint x: 143, startPoint y: 155, endPoint x: 232, endPoint y: 119, distance: 95.7
click at [232, 119] on div "@ media (min-width:481px) and (max-width:640px) { .hero-grid { grid-template-co…" at bounding box center [337, 165] width 400 height 178
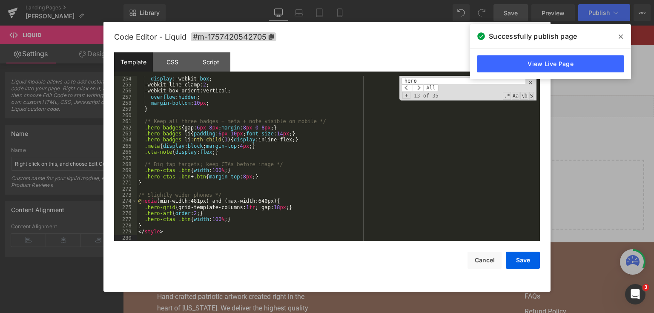
click at [510, 255] on button "Save" at bounding box center [523, 260] width 34 height 17
click at [508, 255] on button "Save" at bounding box center [523, 260] width 34 height 17
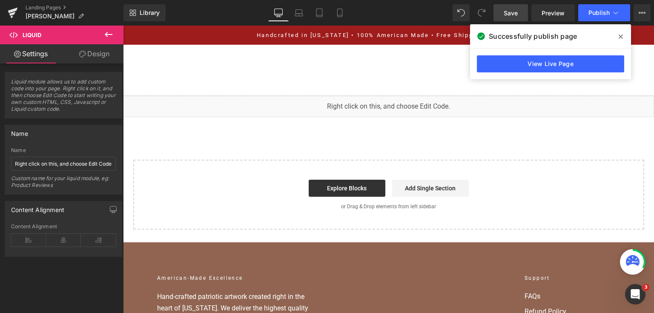
click at [512, 13] on span "Save" at bounding box center [511, 13] width 14 height 9
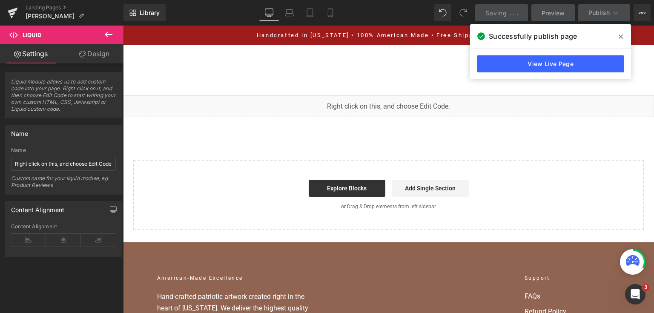
click at [618, 34] on span at bounding box center [621, 37] width 14 height 14
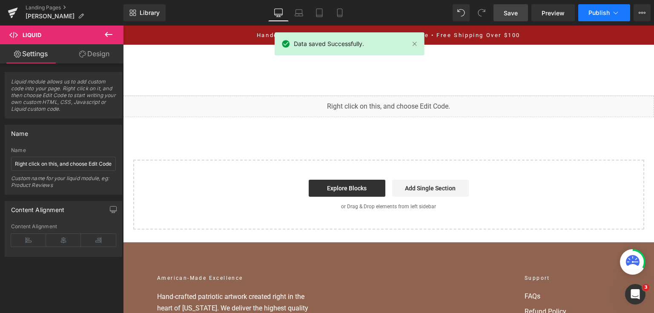
click at [596, 10] on span "Publish" at bounding box center [598, 12] width 21 height 7
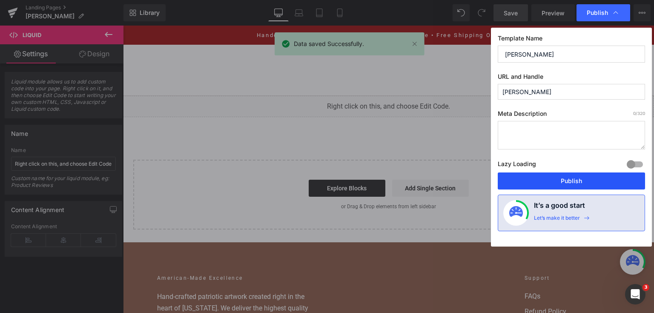
click at [566, 177] on button "Publish" at bounding box center [571, 180] width 147 height 17
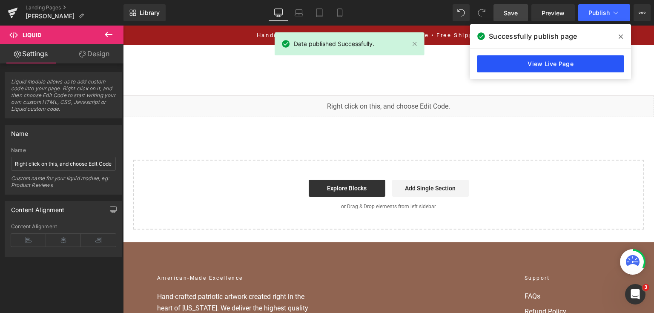
click at [591, 58] on link "View Live Page" at bounding box center [550, 63] width 147 height 17
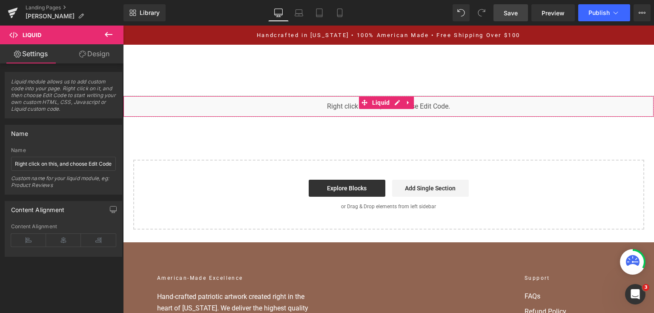
click at [297, 0] on div "You are previewing how the will restyle your page. You can not edit Elements in…" at bounding box center [327, 0] width 654 height 0
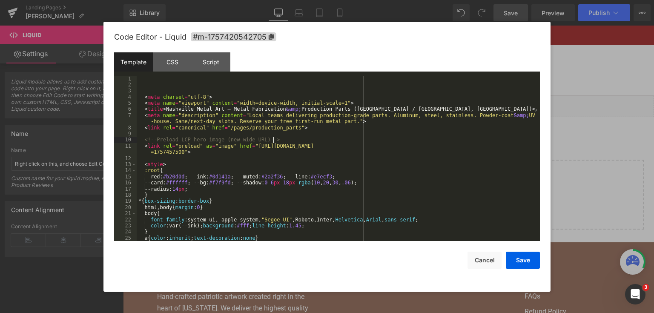
click at [301, 140] on div "< meta charset = "utf-8" > < meta name = "viewport" content = "width=device-wid…" at bounding box center [337, 165] width 400 height 178
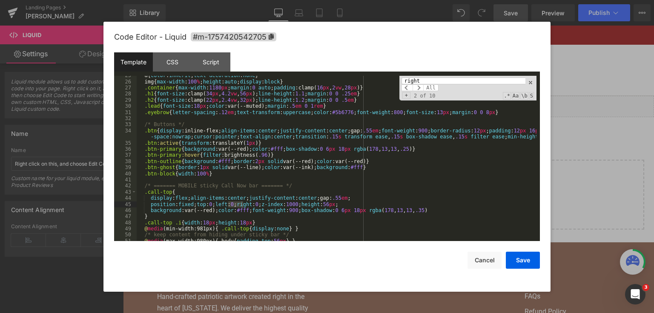
scroll to position [297, 0]
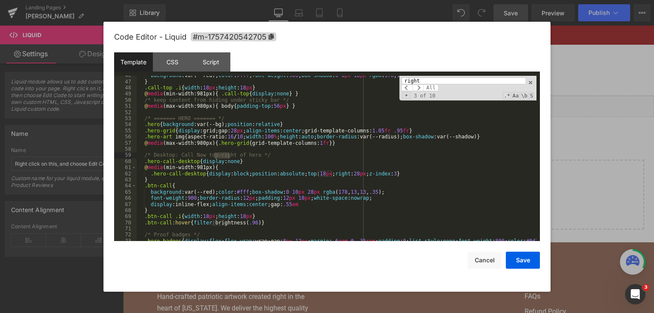
click at [339, 175] on div "background :var(--red); color : #fff ; font-weight : 900 ; box-shadow : 0 6 px …" at bounding box center [337, 161] width 400 height 178
click at [425, 80] on input "right" at bounding box center [463, 80] width 124 height 7
type input "t"
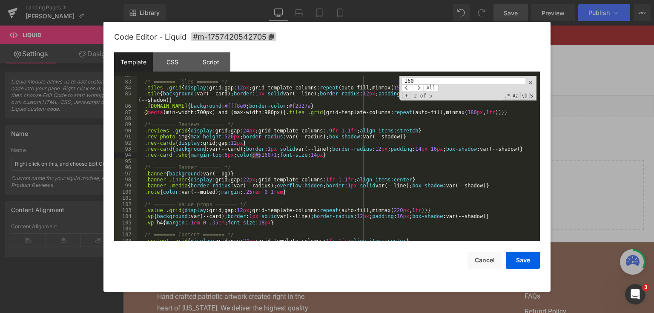
scroll to position [530, 0]
type input "160"
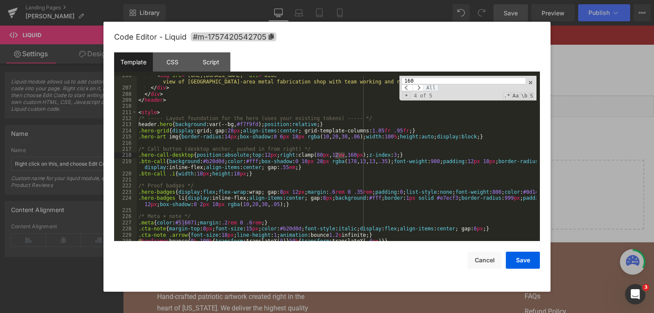
scroll to position [1358, 0]
click at [341, 156] on div "< img src = "[URL][DOMAIN_NAME]" alt = "Wide view of Nashville-area metal fabri…" at bounding box center [337, 159] width 400 height 166
click at [522, 249] on div "Save Cancel" at bounding box center [327, 255] width 426 height 28
click at [345, 154] on div "< img src = "[URL][DOMAIN_NAME]" alt = "Wide view of Nashville-area metal fabri…" at bounding box center [337, 164] width 400 height 184
click at [516, 261] on button "Save" at bounding box center [523, 260] width 34 height 17
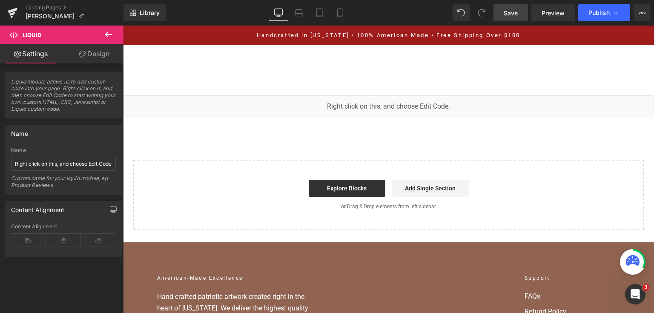
click at [524, 17] on link "Save" at bounding box center [510, 12] width 34 height 17
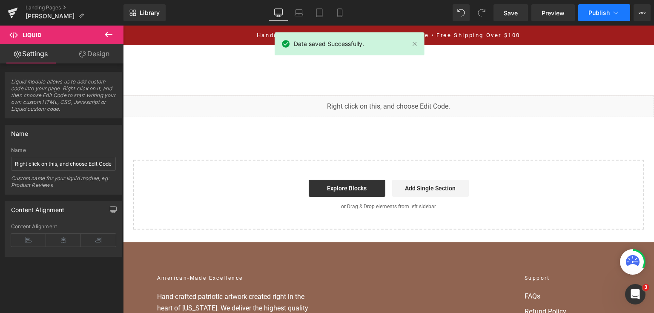
click at [585, 10] on button "Publish" at bounding box center [604, 12] width 52 height 17
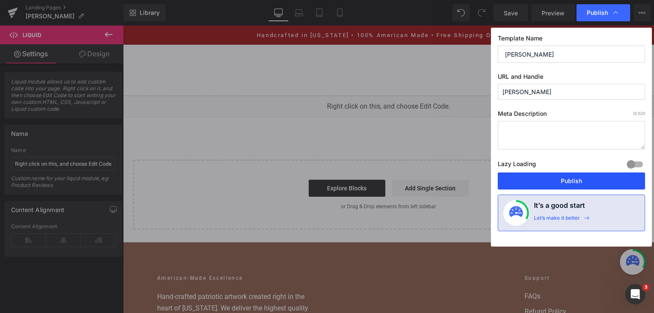
click at [536, 179] on button "Publish" at bounding box center [571, 180] width 147 height 17
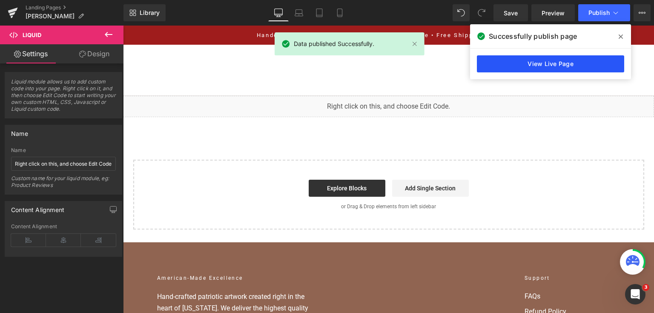
click at [507, 61] on link "View Live Page" at bounding box center [550, 63] width 147 height 17
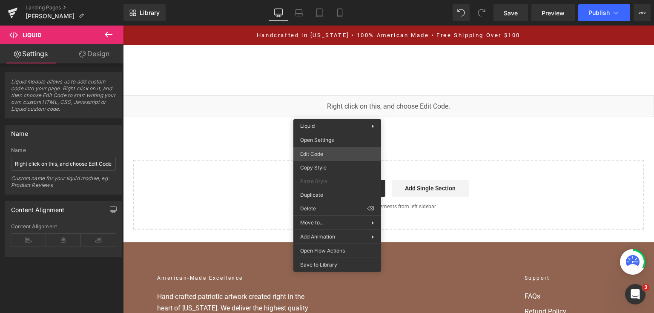
click at [338, 0] on div "You are previewing how the will restyle your page. You can not edit Elements in…" at bounding box center [327, 0] width 654 height 0
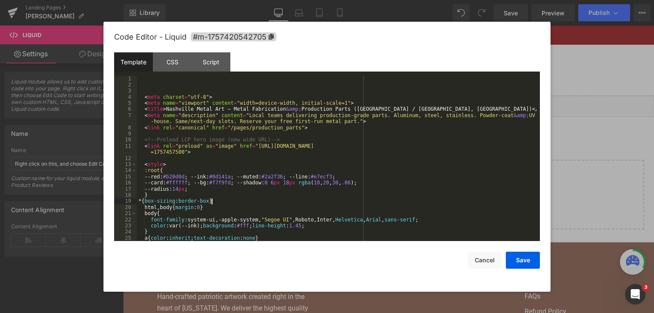
click at [435, 203] on div "< meta charset = "utf-8" > < meta name = "viewport" content = "width=device-wid…" at bounding box center [337, 165] width 400 height 178
click at [435, 194] on div "< meta charset = "utf-8" > < meta name = "viewport" content = "width=device-wid…" at bounding box center [337, 165] width 400 height 178
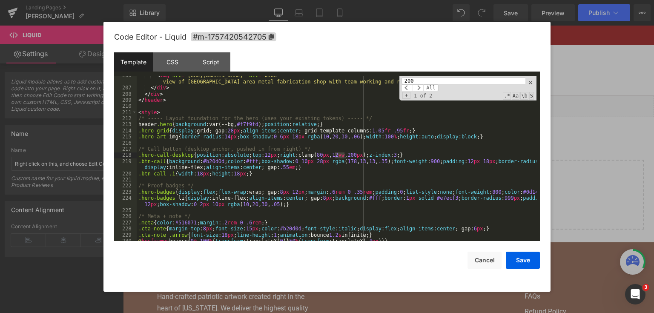
type input "200"
click at [341, 155] on div "< img src = "[URL][DOMAIN_NAME]" alt = "Wide view of Nashville-area metal fabri…" at bounding box center [337, 159] width 400 height 166
drag, startPoint x: 522, startPoint y: 263, endPoint x: 386, endPoint y: 21, distance: 277.5
click at [522, 263] on button "Save" at bounding box center [523, 260] width 34 height 17
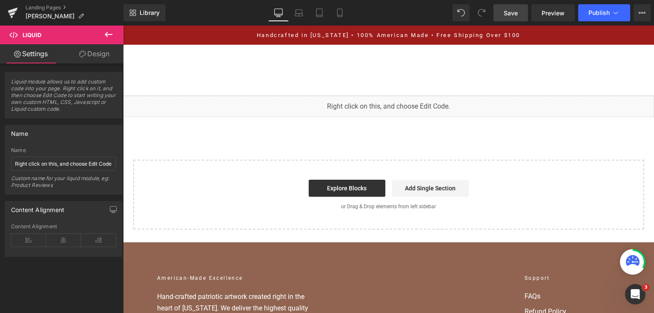
click at [504, 15] on span "Save" at bounding box center [511, 13] width 14 height 9
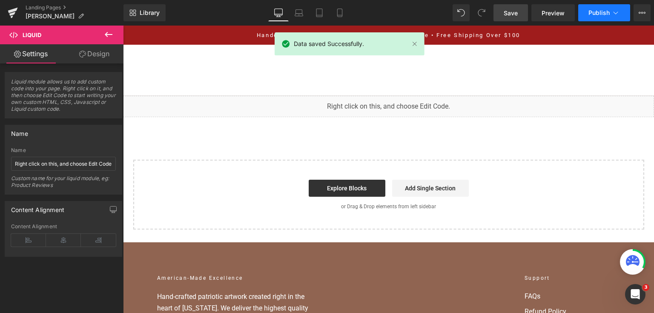
click at [602, 13] on span "Publish" at bounding box center [598, 12] width 21 height 7
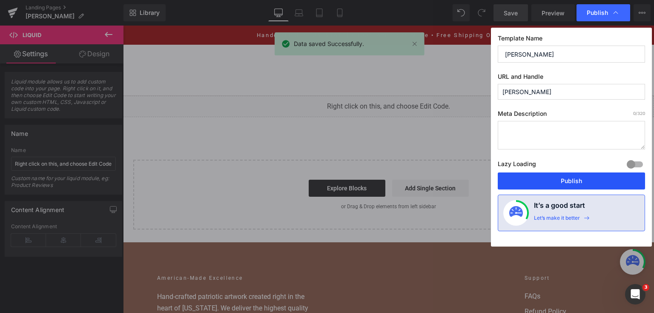
click at [555, 177] on button "Publish" at bounding box center [571, 180] width 147 height 17
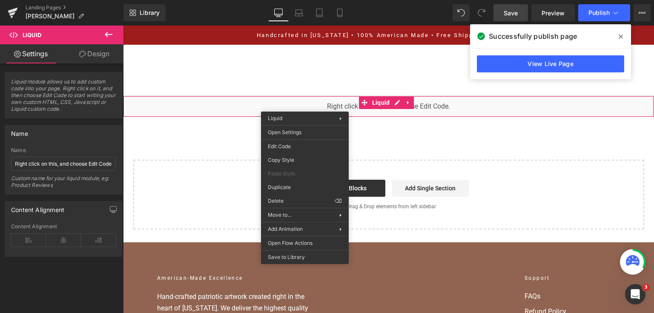
click at [300, 0] on div "You are previewing how the will restyle your page. You can not edit Elements in…" at bounding box center [327, 0] width 654 height 0
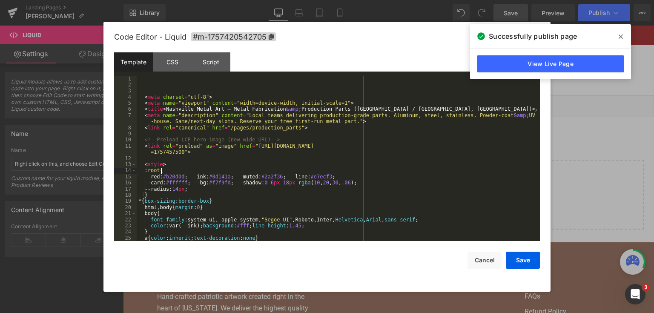
click at [395, 172] on div "< meta charset = "utf-8" > < meta name = "viewport" content = "width=device-wid…" at bounding box center [337, 165] width 400 height 178
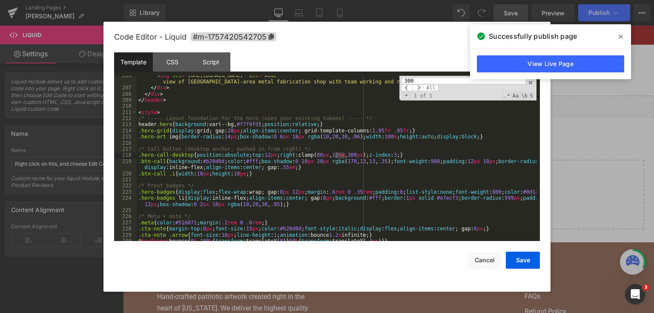
type input "300"
click at [337, 153] on div "< img src = "[URL][DOMAIN_NAME]" alt = "Wide view of Nashville-area metal fabri…" at bounding box center [337, 159] width 400 height 166
drag, startPoint x: 518, startPoint y: 260, endPoint x: 395, endPoint y: 58, distance: 236.9
click at [518, 260] on button "Save" at bounding box center [523, 260] width 34 height 17
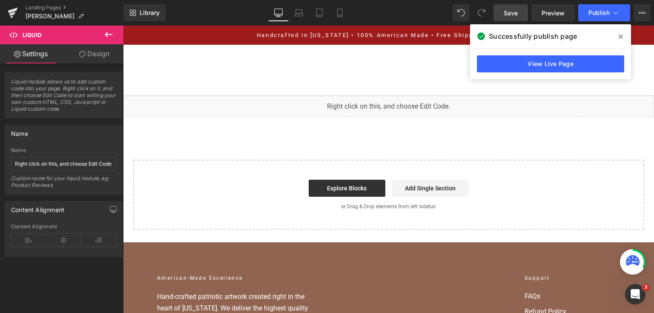
click at [509, 10] on span "Save" at bounding box center [511, 13] width 14 height 9
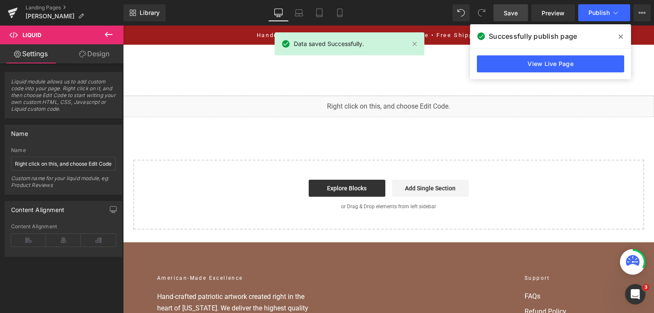
click at [597, 22] on div "Library Desktop Desktop Laptop Tablet Mobile Save Preview Publish Scheduled Vie…" at bounding box center [388, 13] width 530 height 26
click at [596, 14] on span "Publish" at bounding box center [598, 12] width 21 height 7
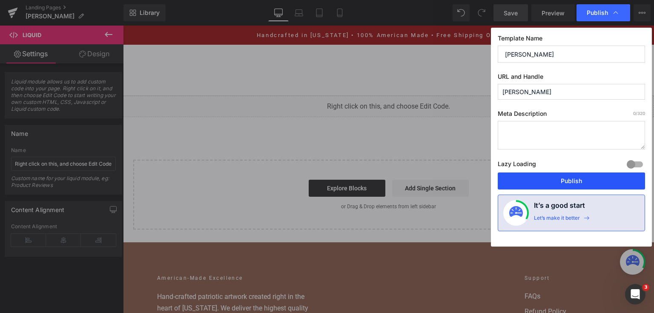
click at [549, 182] on button "Publish" at bounding box center [571, 180] width 147 height 17
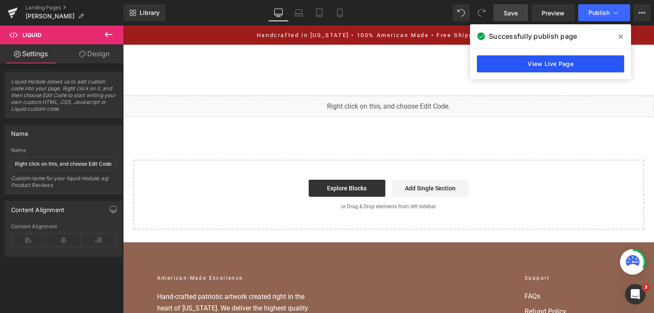
click at [492, 65] on link "View Live Page" at bounding box center [550, 63] width 147 height 17
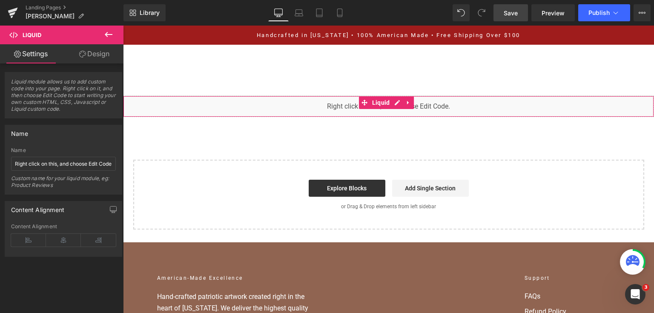
click at [285, 0] on div "You are previewing how the will restyle your page. You can not edit Elements in…" at bounding box center [327, 0] width 654 height 0
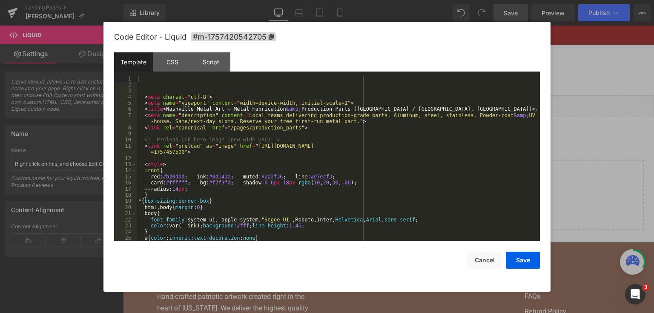
click at [312, 153] on div "< meta charset = "utf-8" > < meta name = "viewport" content = "width=device-wid…" at bounding box center [337, 165] width 400 height 178
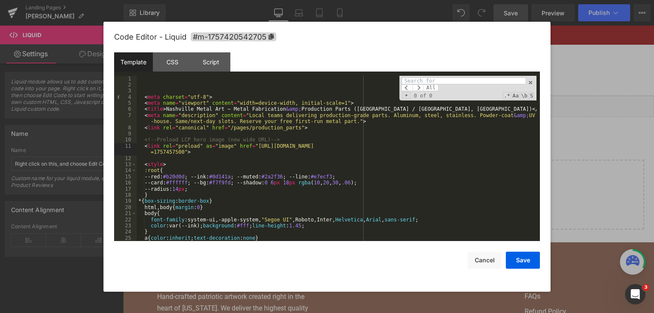
click at [422, 81] on input at bounding box center [463, 80] width 124 height 7
type input "t"
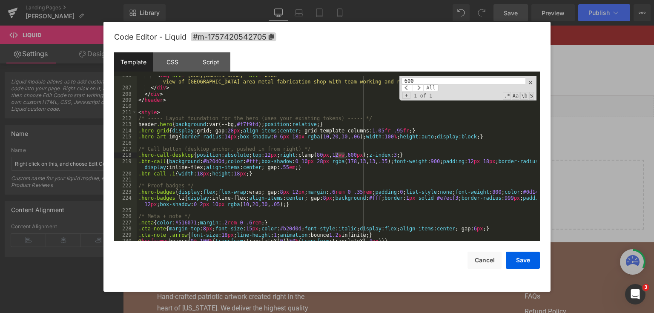
type input "600"
